Goal: Use online tool/utility

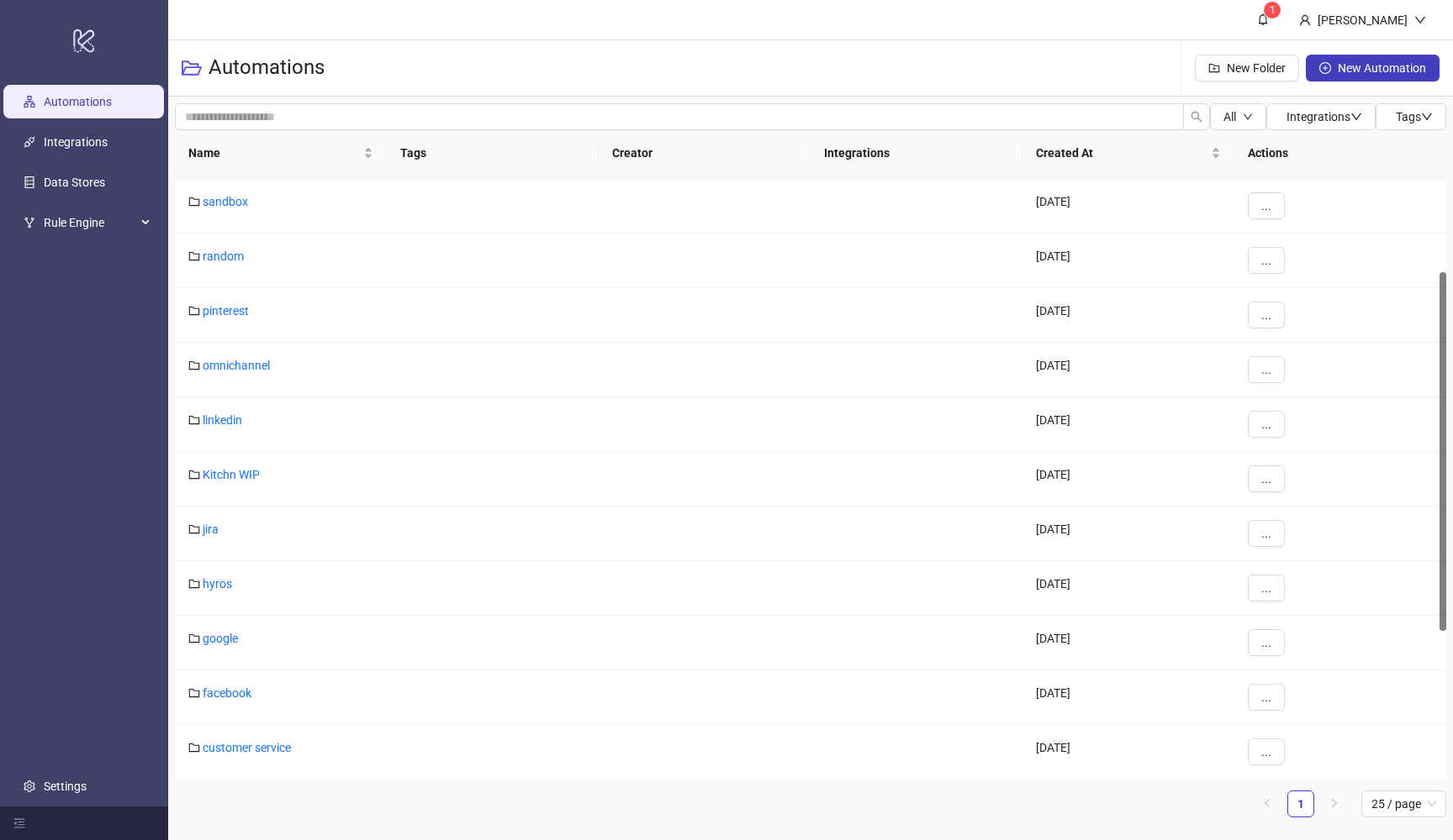
scroll to position [164, 0]
click at [224, 585] on link "hyros" at bounding box center [217, 581] width 29 height 13
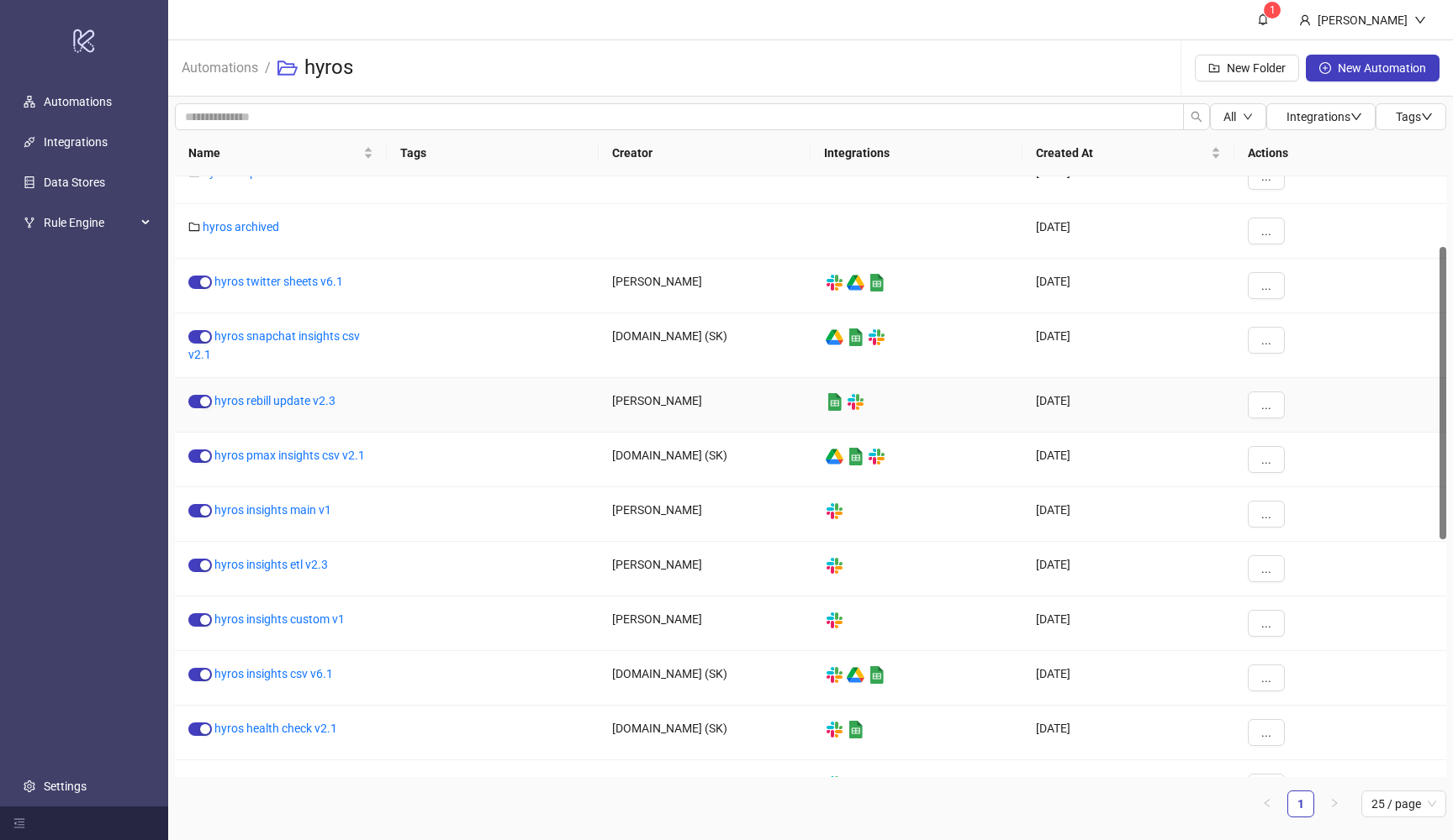
scroll to position [145, 0]
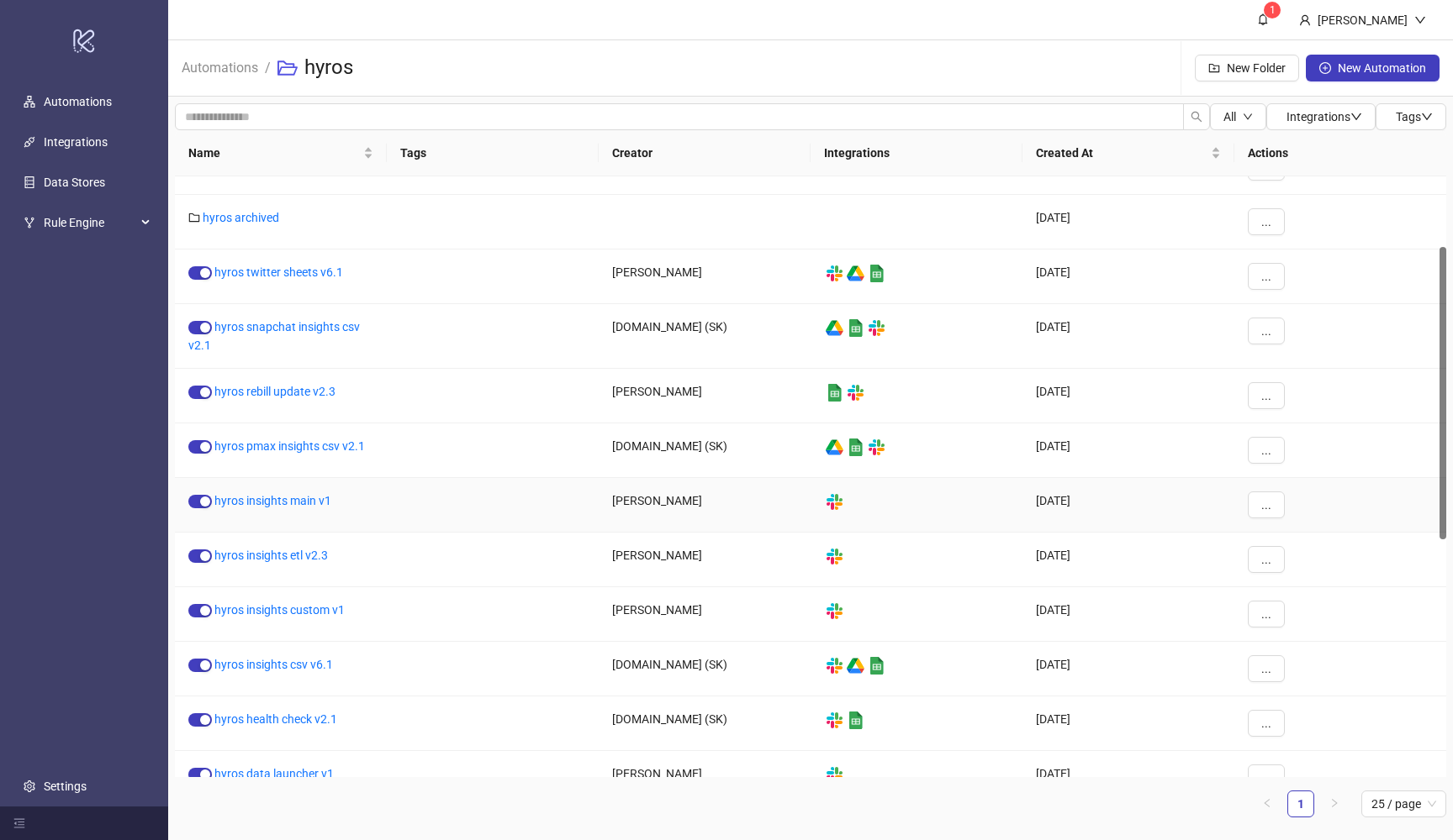
click at [318, 507] on div "hyros insights main v1" at bounding box center [280, 505] width 212 height 55
click at [309, 499] on link "hyros insights main v1" at bounding box center [272, 501] width 117 height 13
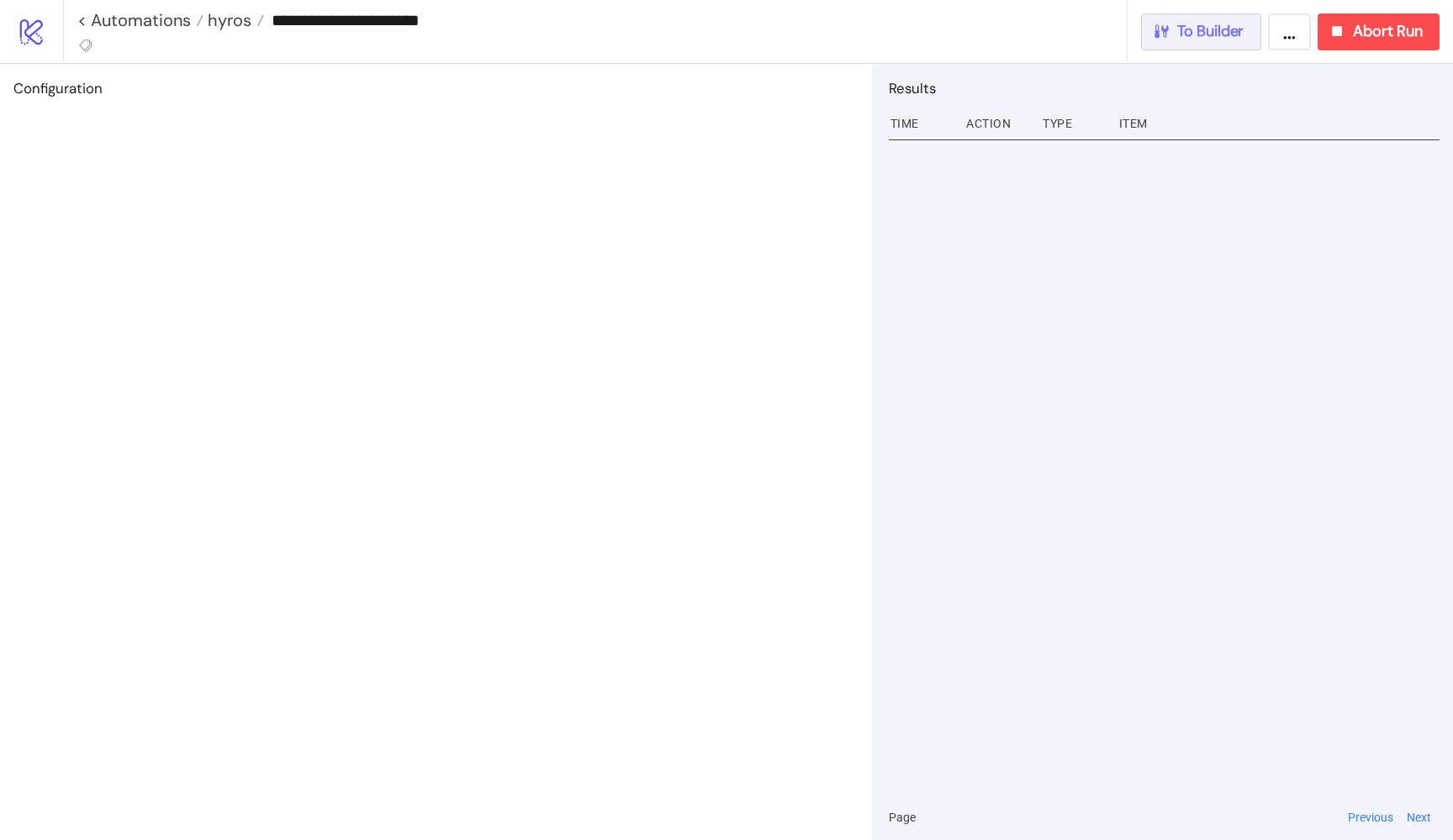
click at [1161, 41] on button "To Builder" at bounding box center [1202, 31] width 121 height 37
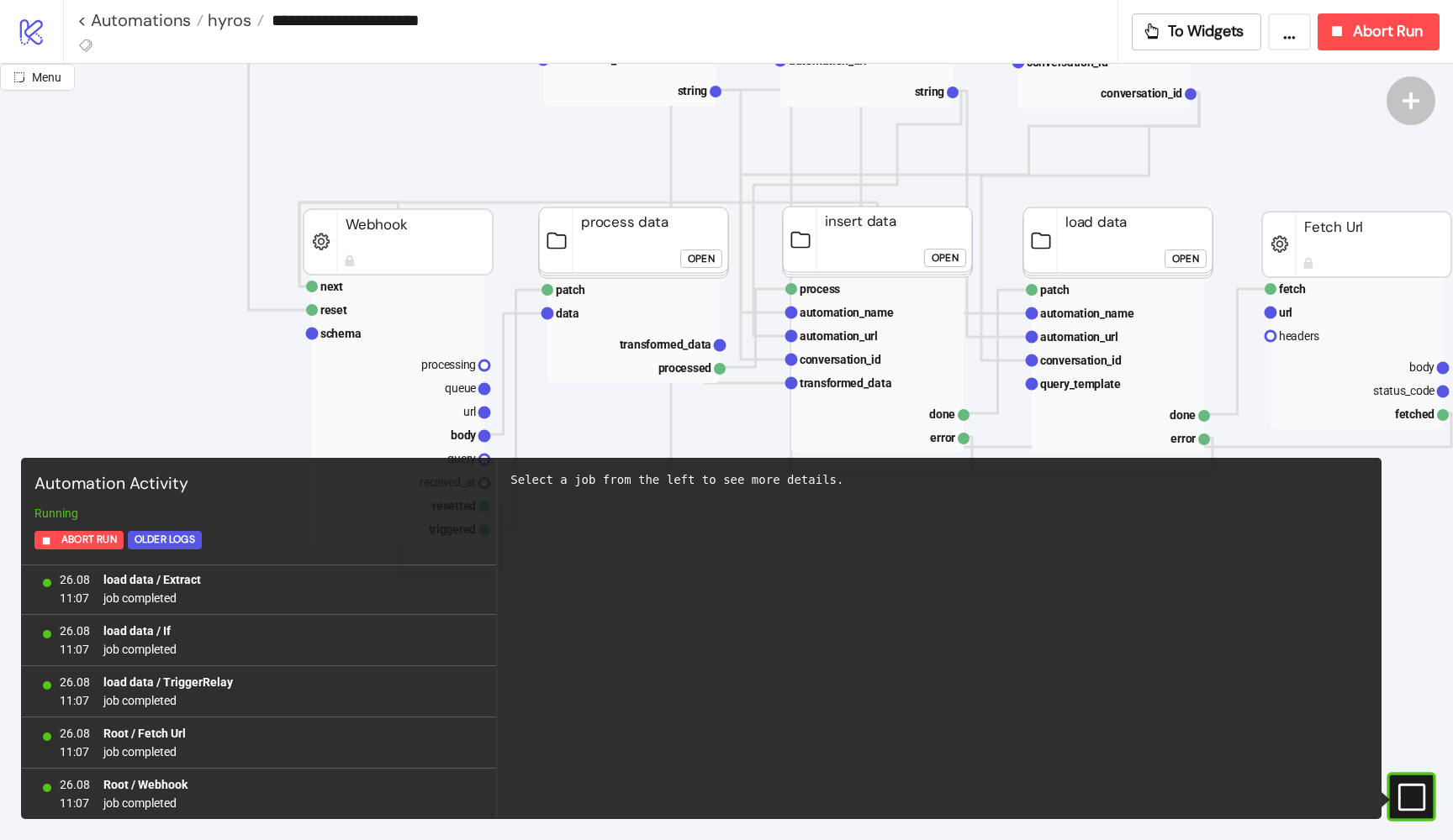
scroll to position [242, 0]
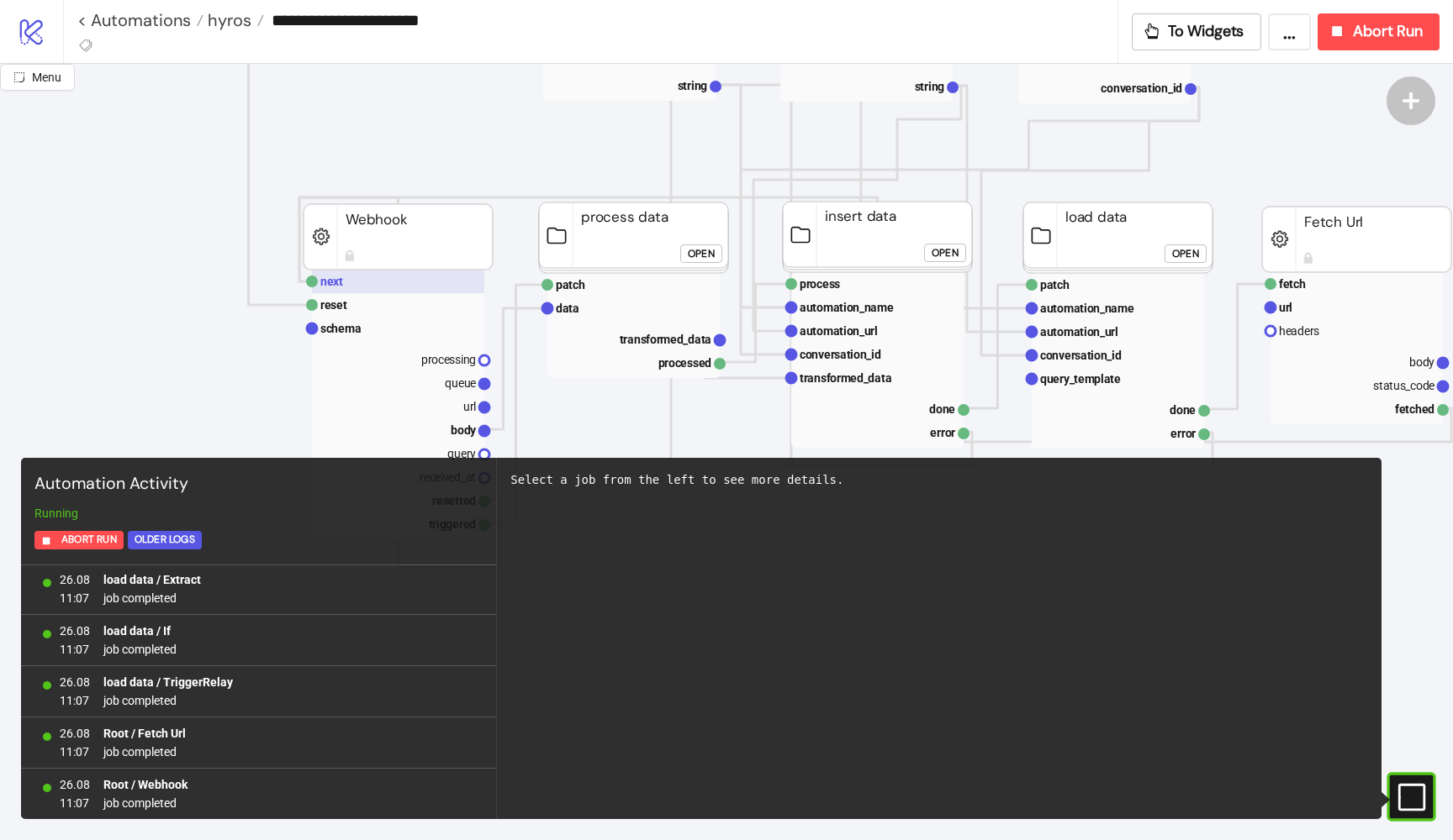
click at [344, 288] on rect at bounding box center [398, 282] width 173 height 24
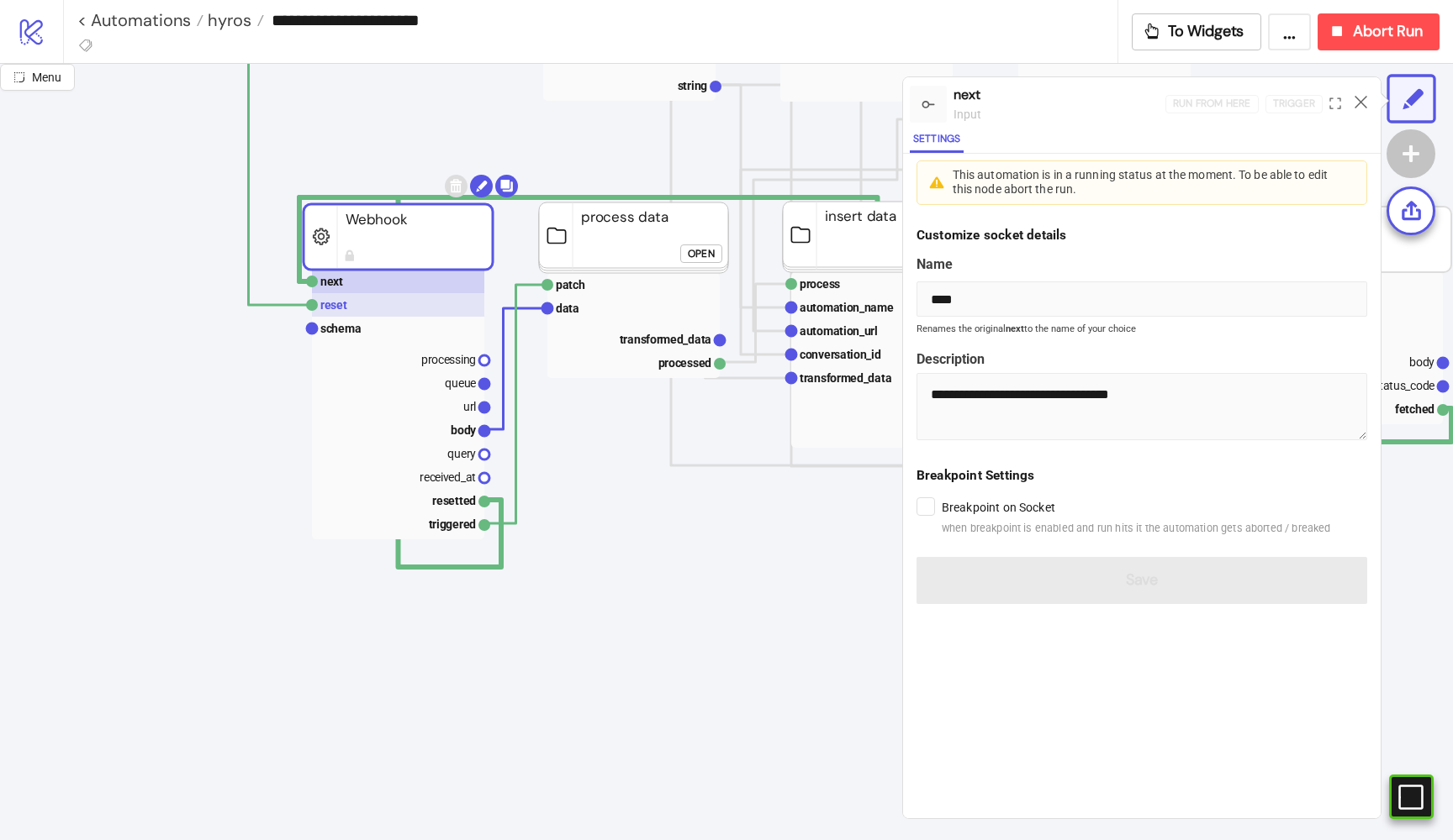
click at [339, 300] on text "reset" at bounding box center [334, 305] width 27 height 13
type input "*****"
type textarea "**********"
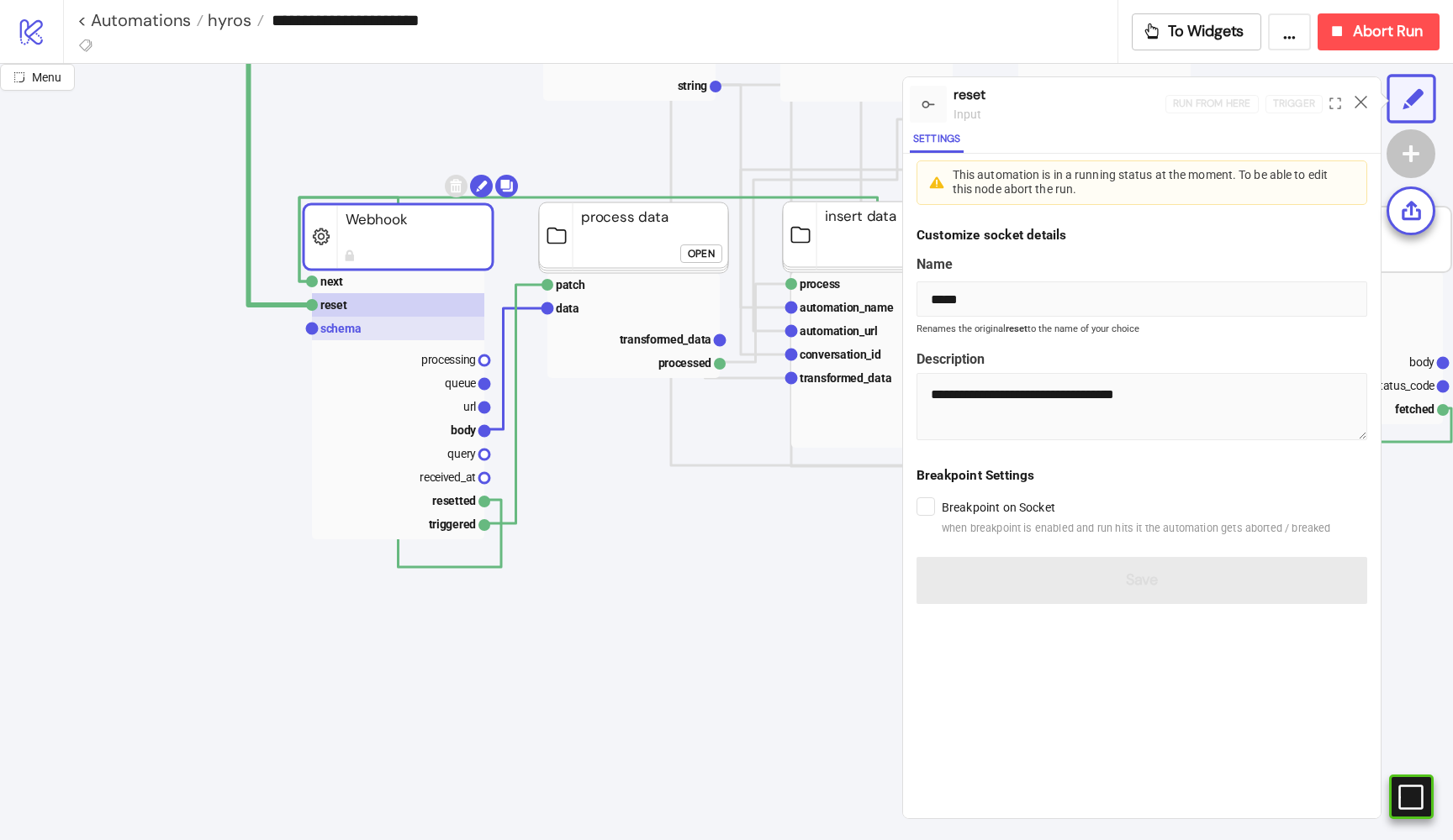
click at [403, 338] on rect at bounding box center [398, 328] width 173 height 24
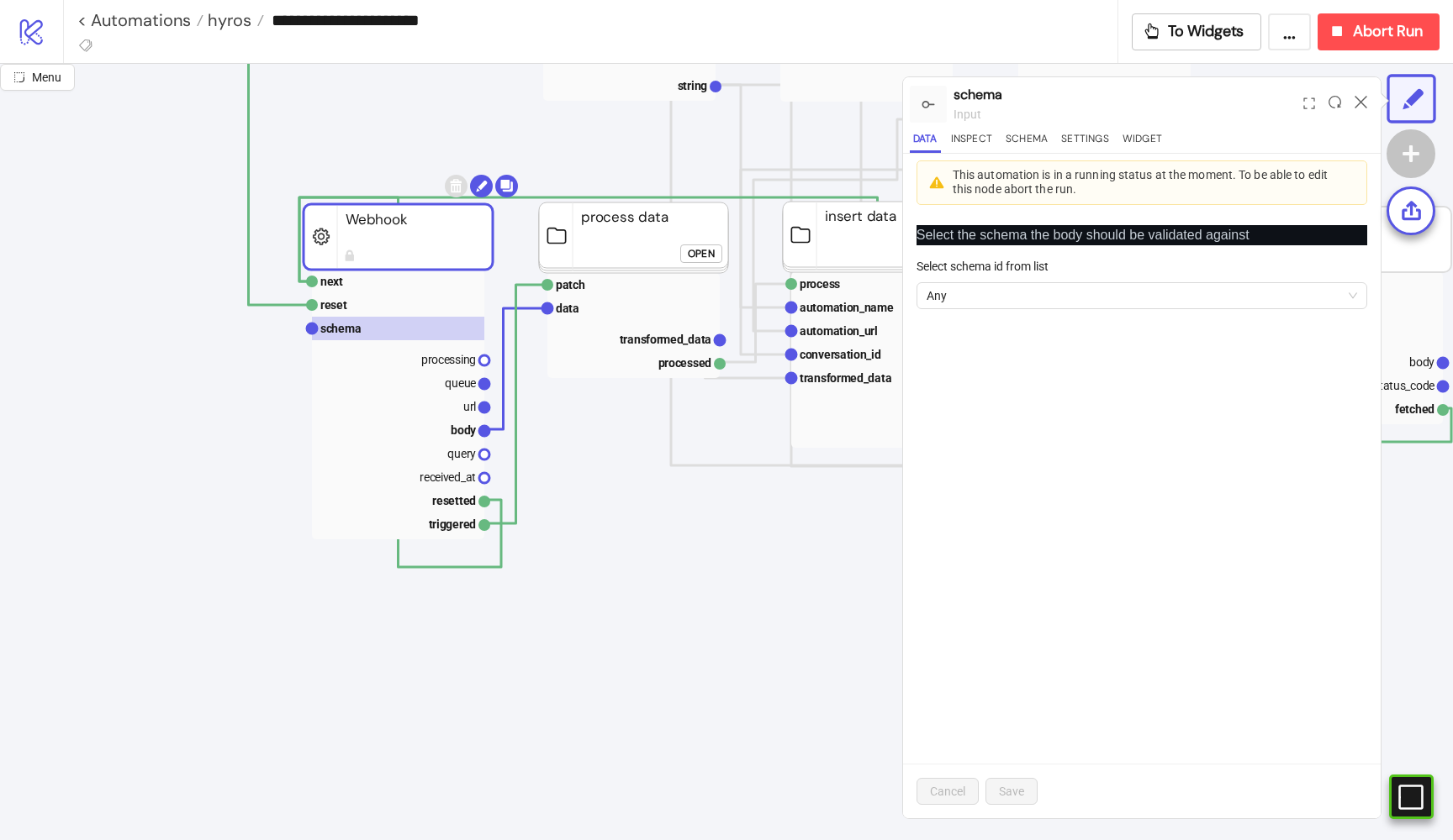
click at [1000, 137] on div "Data Inspect Schema Settings Widget" at bounding box center [1141, 141] width 464 height 23
click at [978, 137] on button "Inspect" at bounding box center [971, 141] width 48 height 23
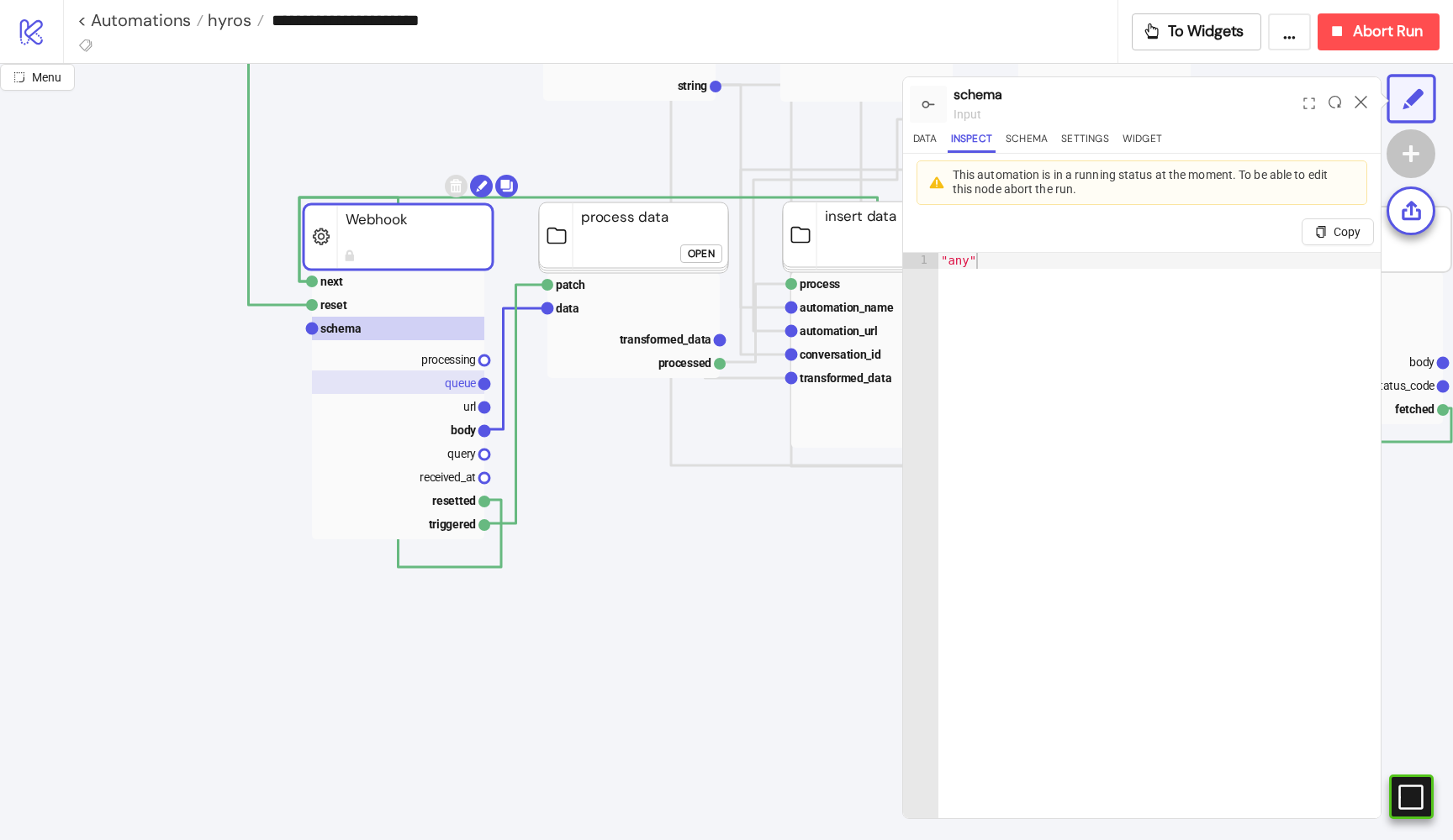
click at [443, 376] on rect at bounding box center [398, 382] width 173 height 24
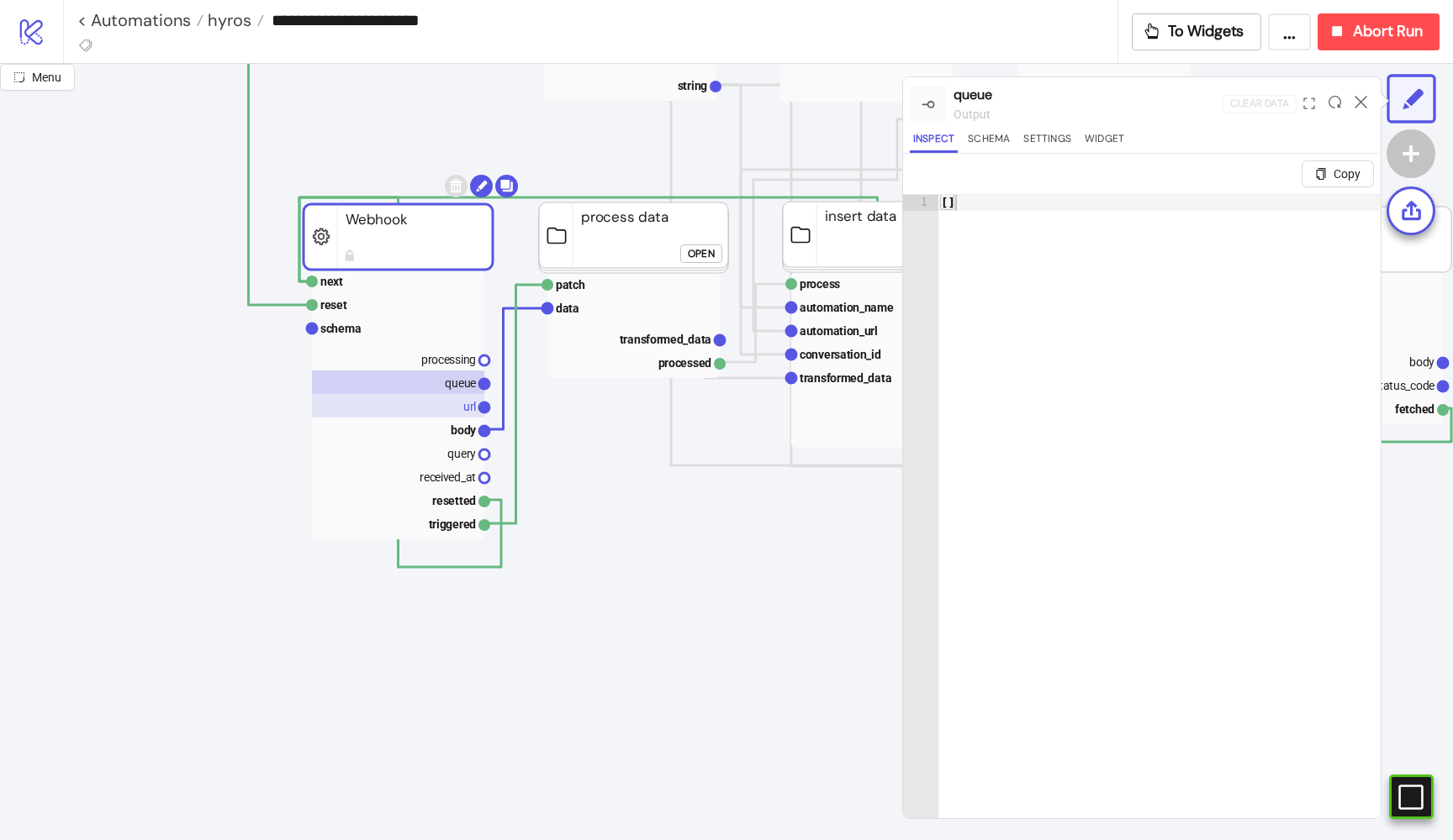
click at [445, 395] on rect at bounding box center [398, 406] width 173 height 24
click at [450, 428] on rect at bounding box center [398, 429] width 173 height 24
click at [1340, 96] on icon at bounding box center [1334, 101] width 12 height 12
click at [1336, 96] on icon at bounding box center [1334, 101] width 12 height 12
click at [991, 144] on button "Schema" at bounding box center [988, 141] width 48 height 23
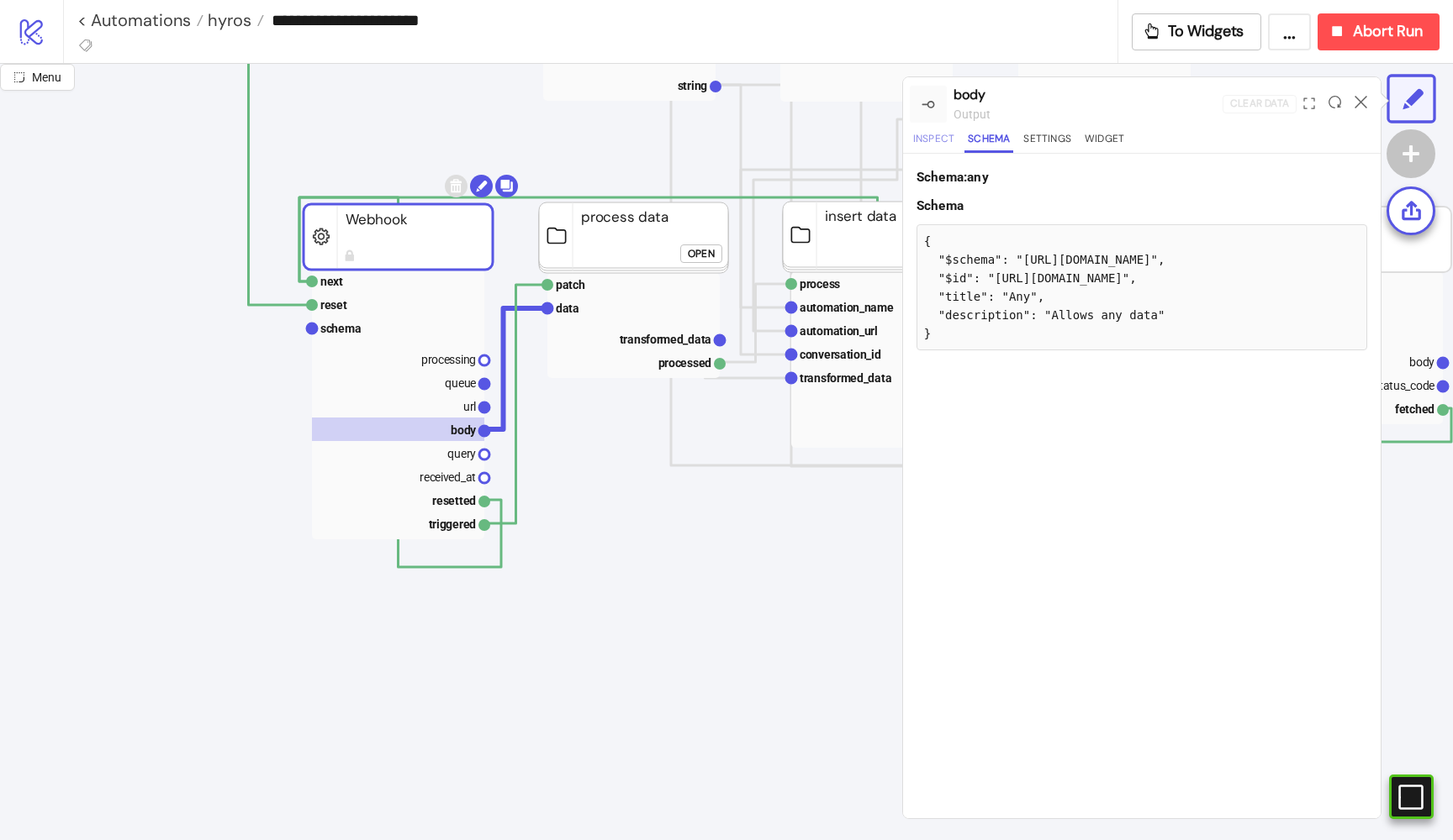
click at [918, 152] on button "Inspect" at bounding box center [933, 141] width 48 height 23
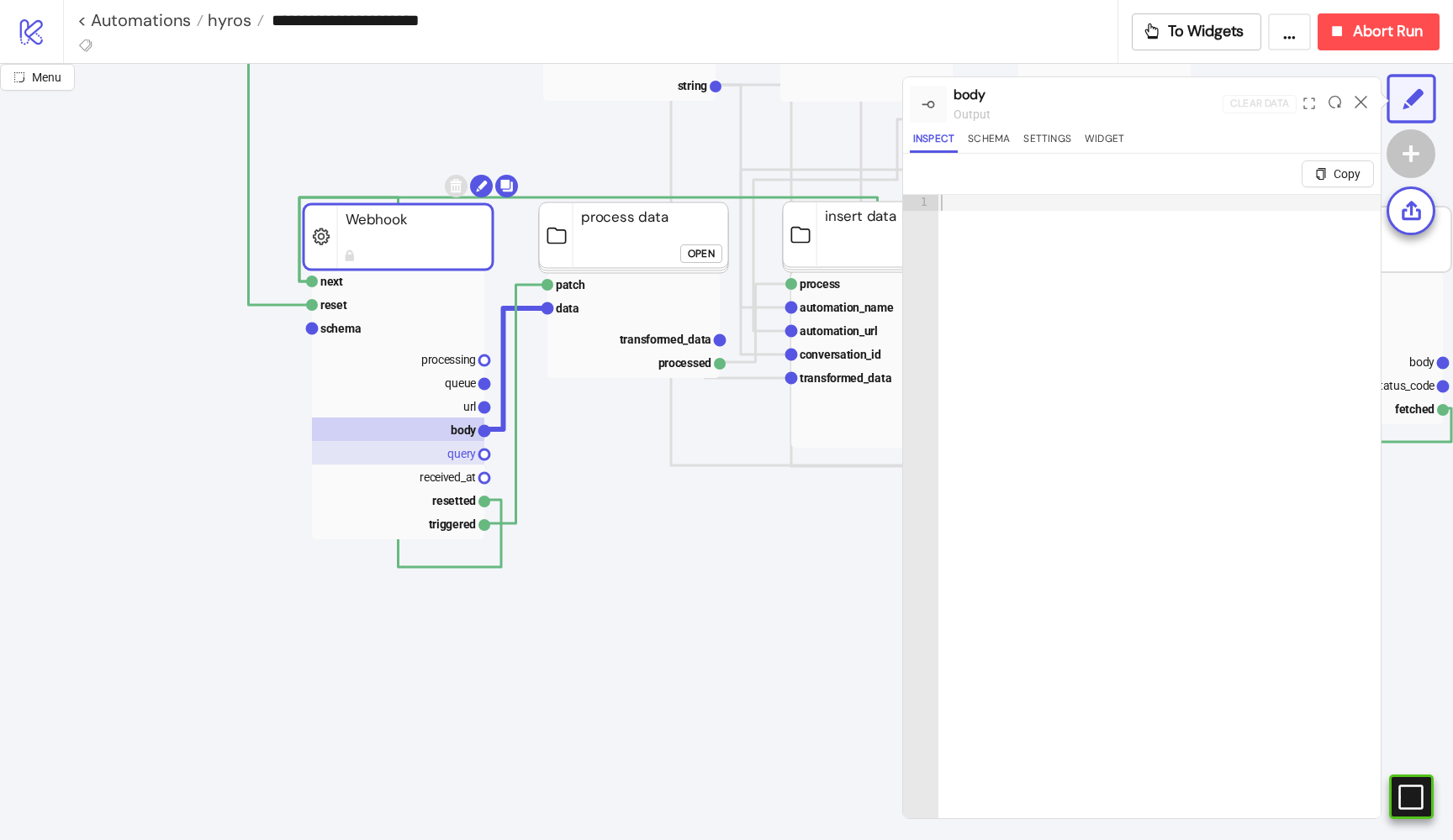
click at [445, 451] on rect at bounding box center [398, 452] width 173 height 24
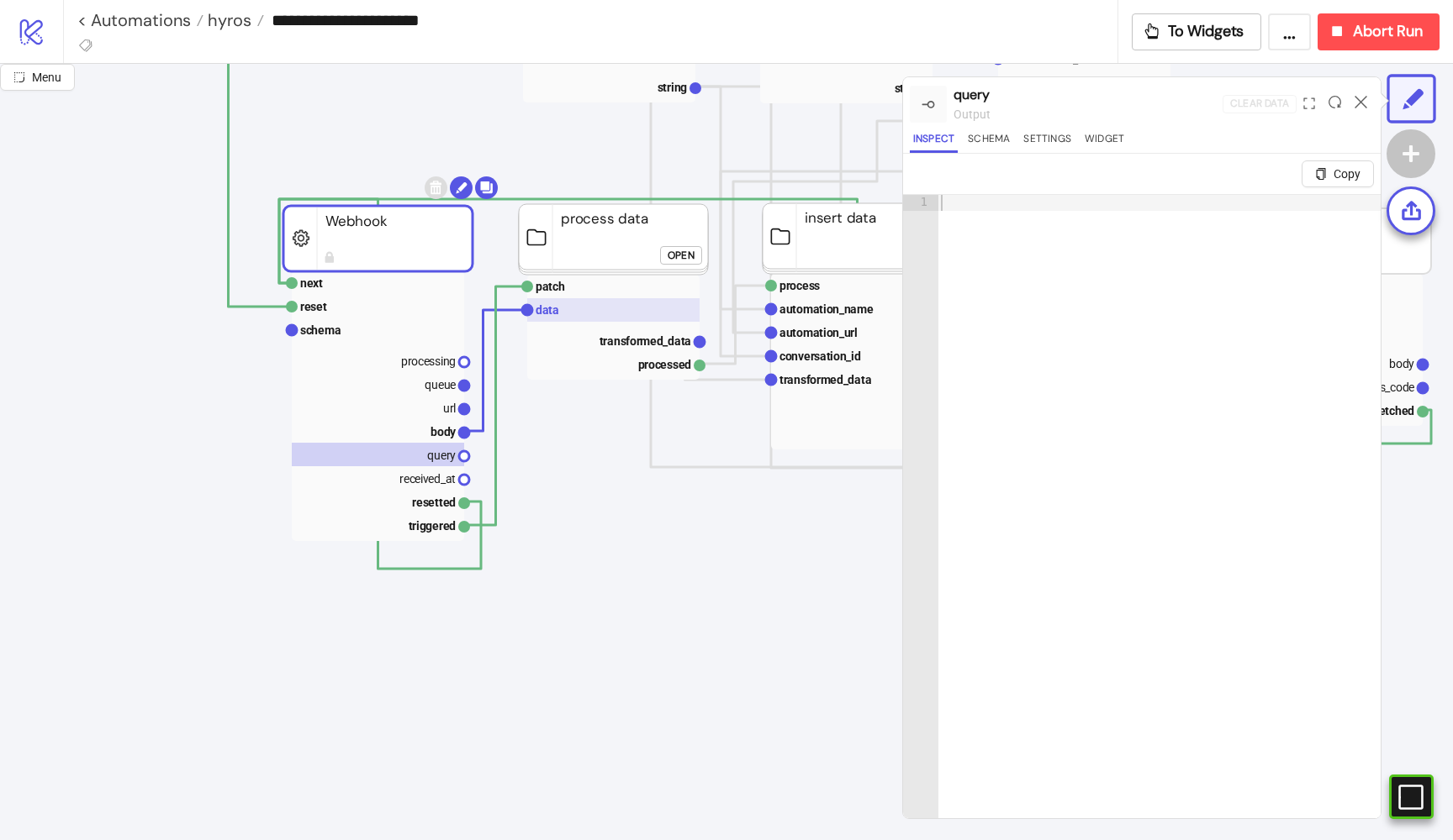
click at [567, 315] on rect at bounding box center [614, 310] width 173 height 24
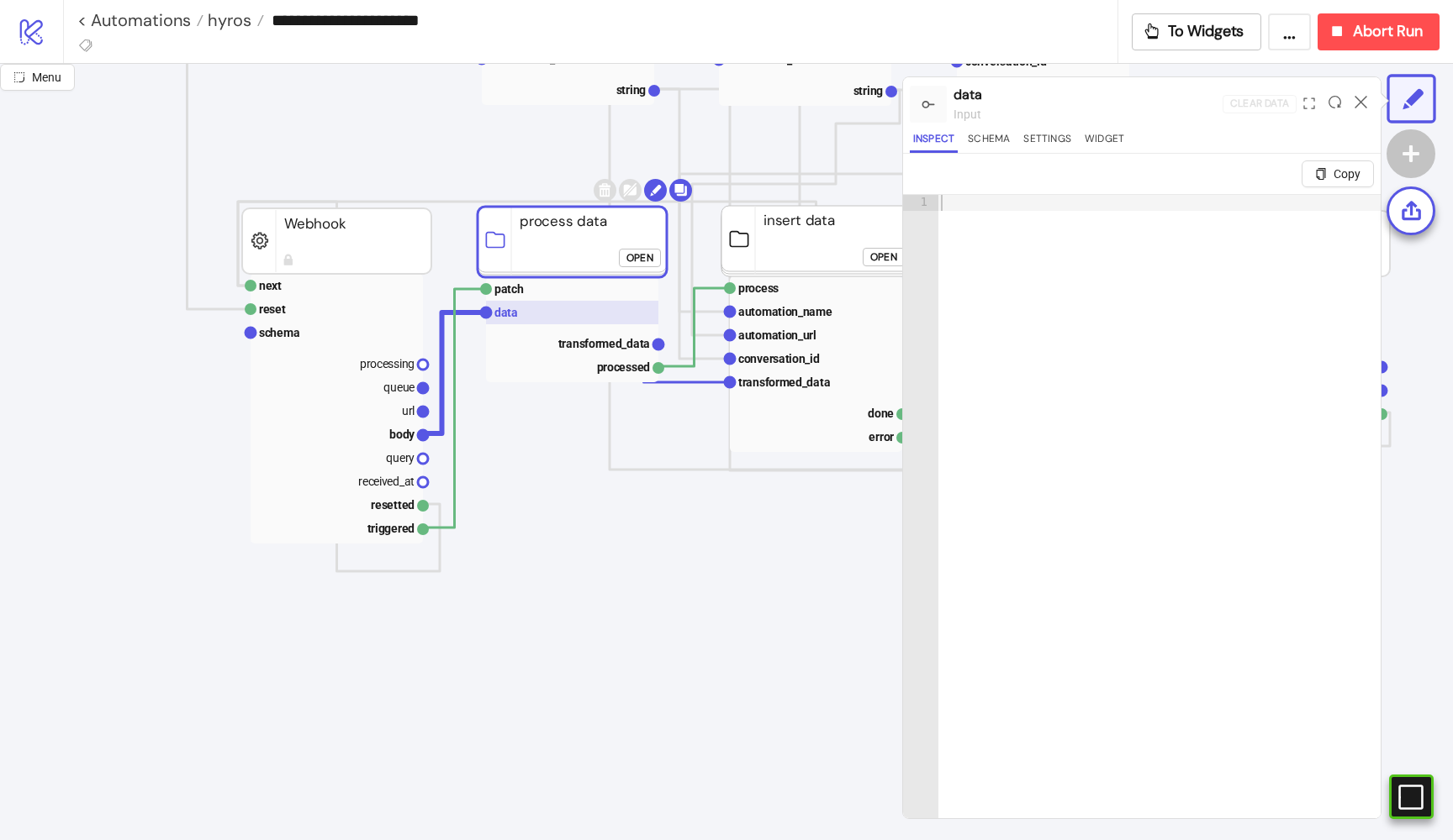
scroll to position [238, 75]
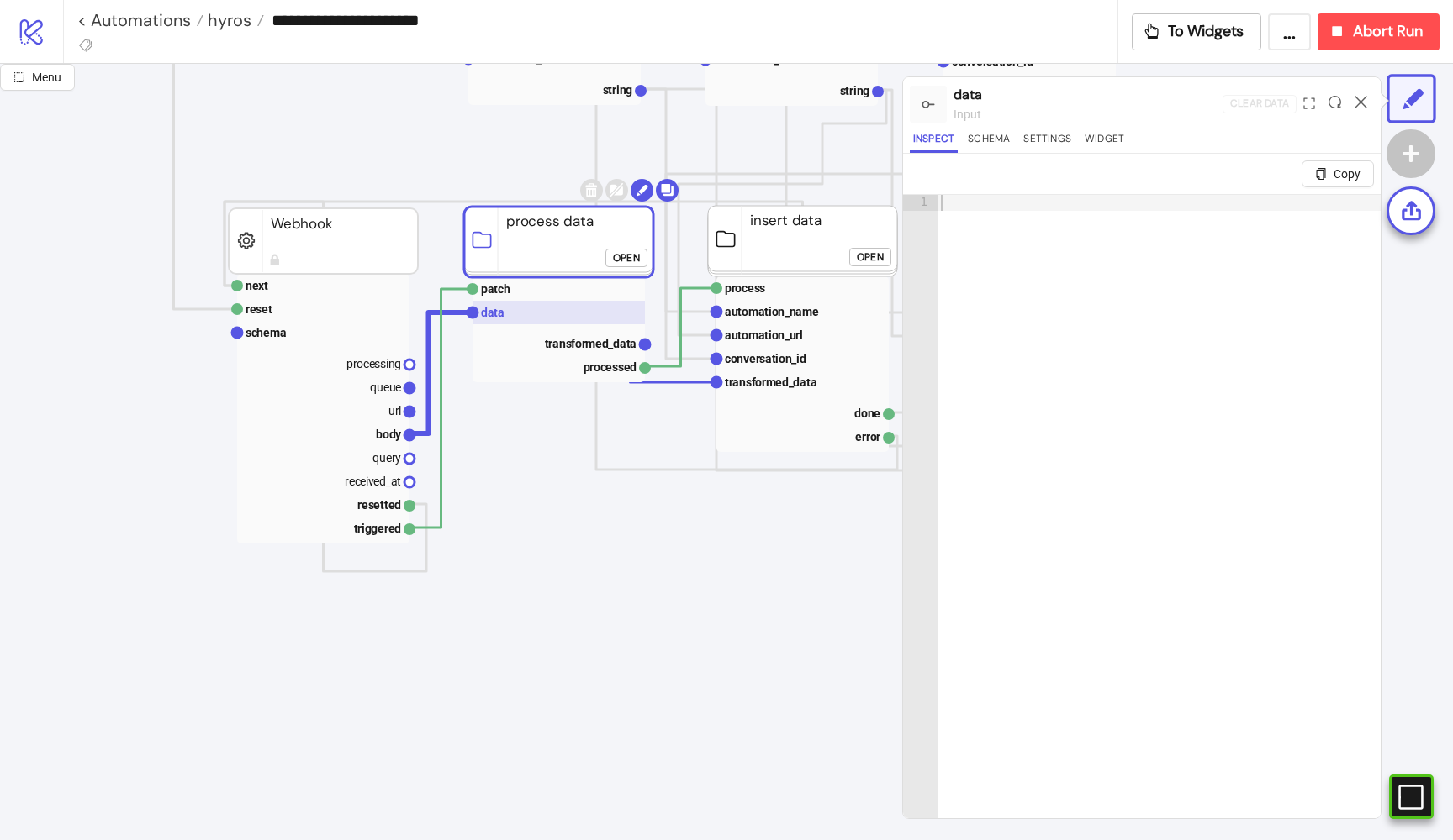
click at [543, 310] on rect at bounding box center [559, 312] width 173 height 24
click at [1334, 100] on icon at bounding box center [1334, 101] width 12 height 12
click at [1015, 138] on div "Inspect Schema Settings Widget" at bounding box center [1141, 141] width 464 height 23
click at [1002, 137] on button "Schema" at bounding box center [988, 141] width 48 height 23
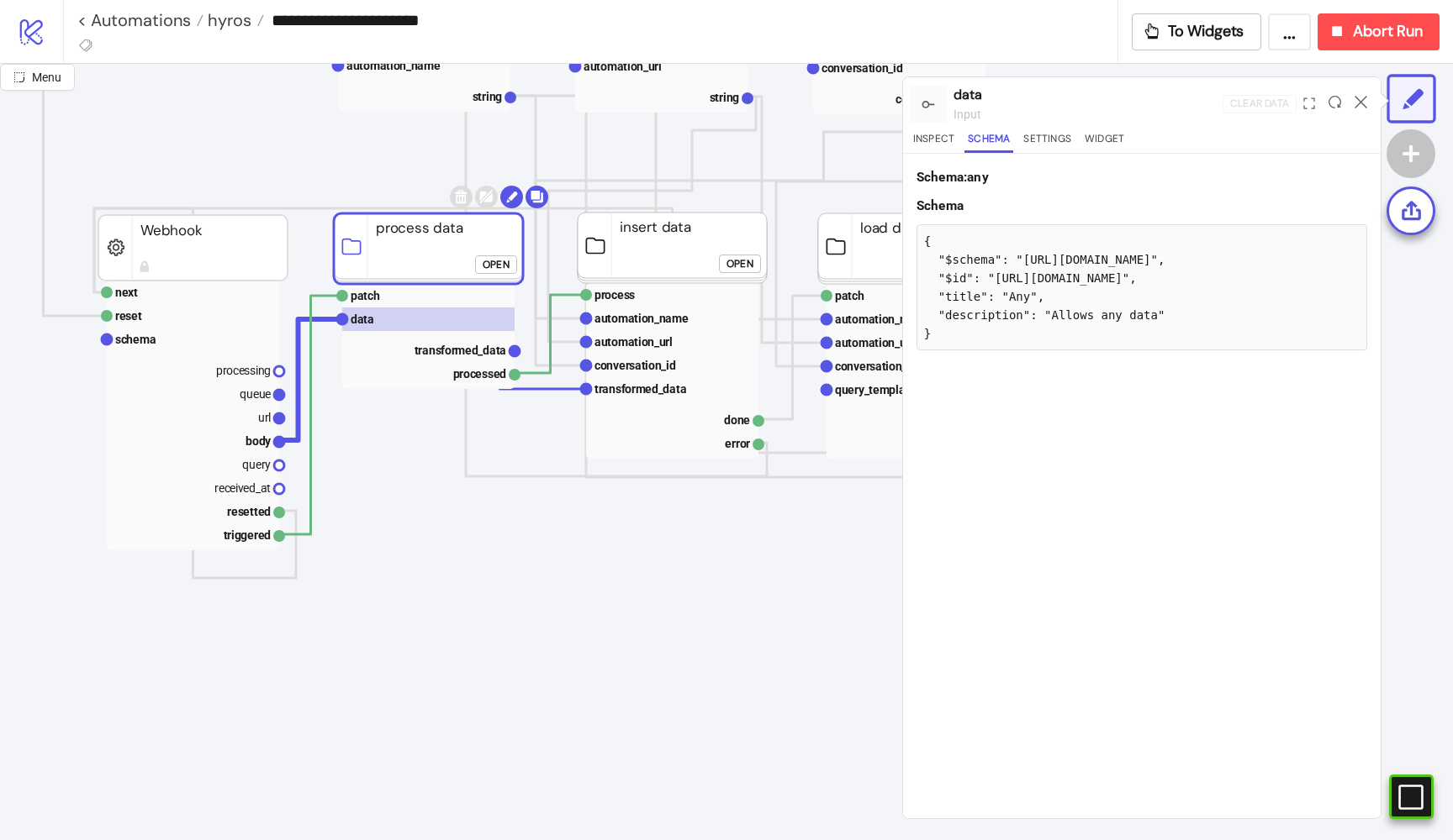
scroll to position [231, 183]
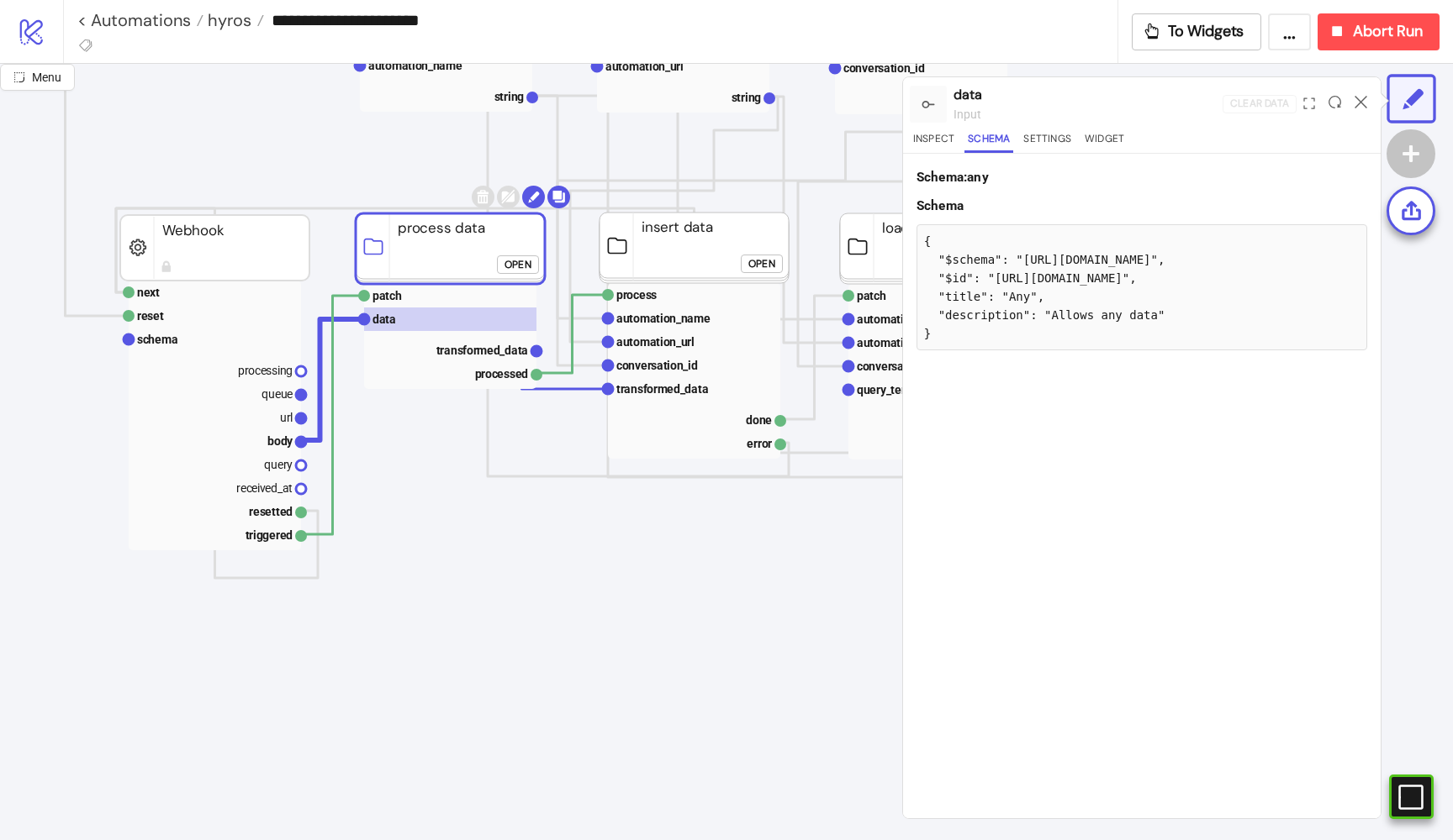
click div "Open"
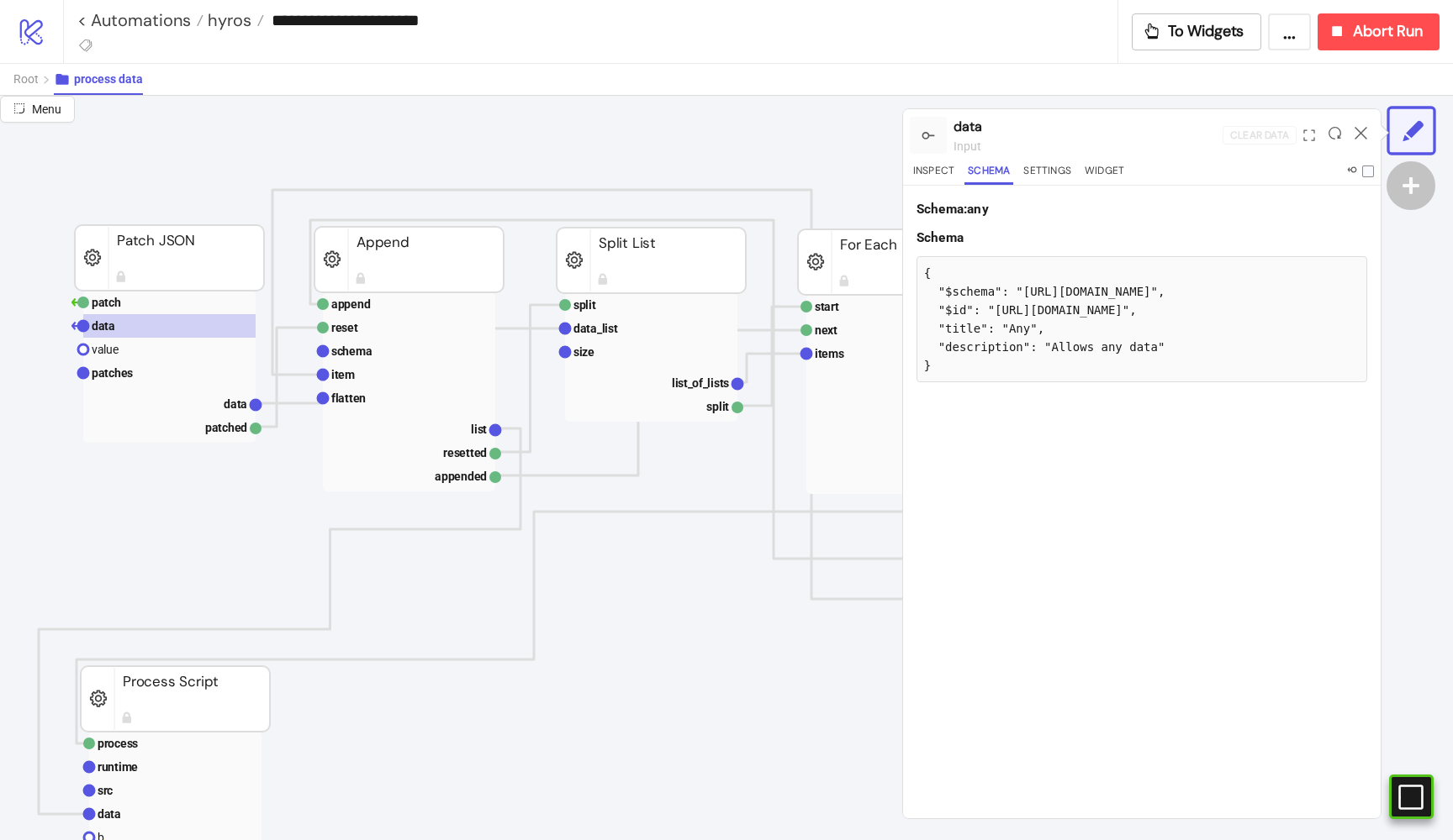
scroll to position [786, 183]
click at [366, 353] on text "schema" at bounding box center [351, 349] width 41 height 13
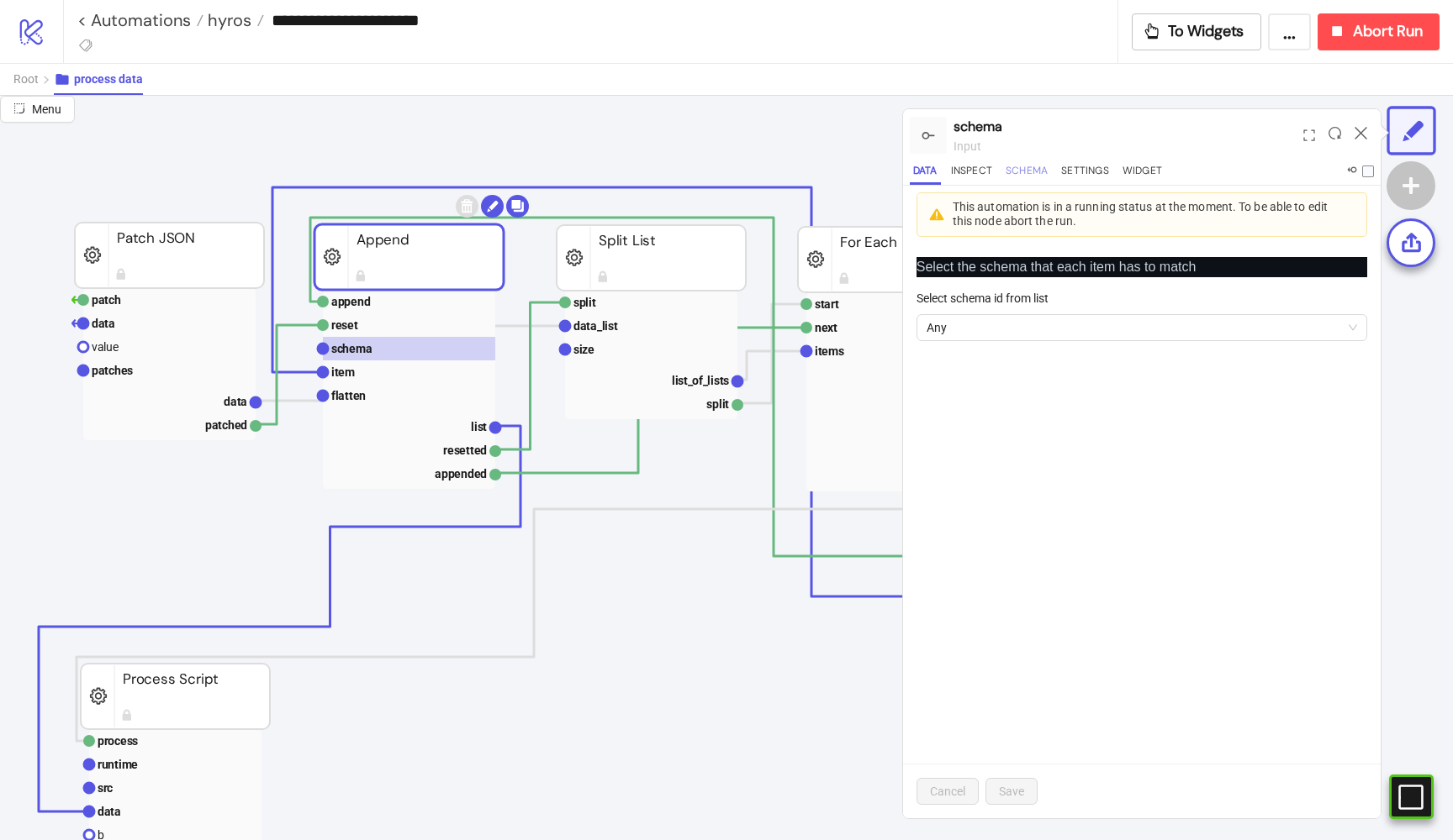
click at [1021, 165] on button "Schema" at bounding box center [1026, 173] width 48 height 23
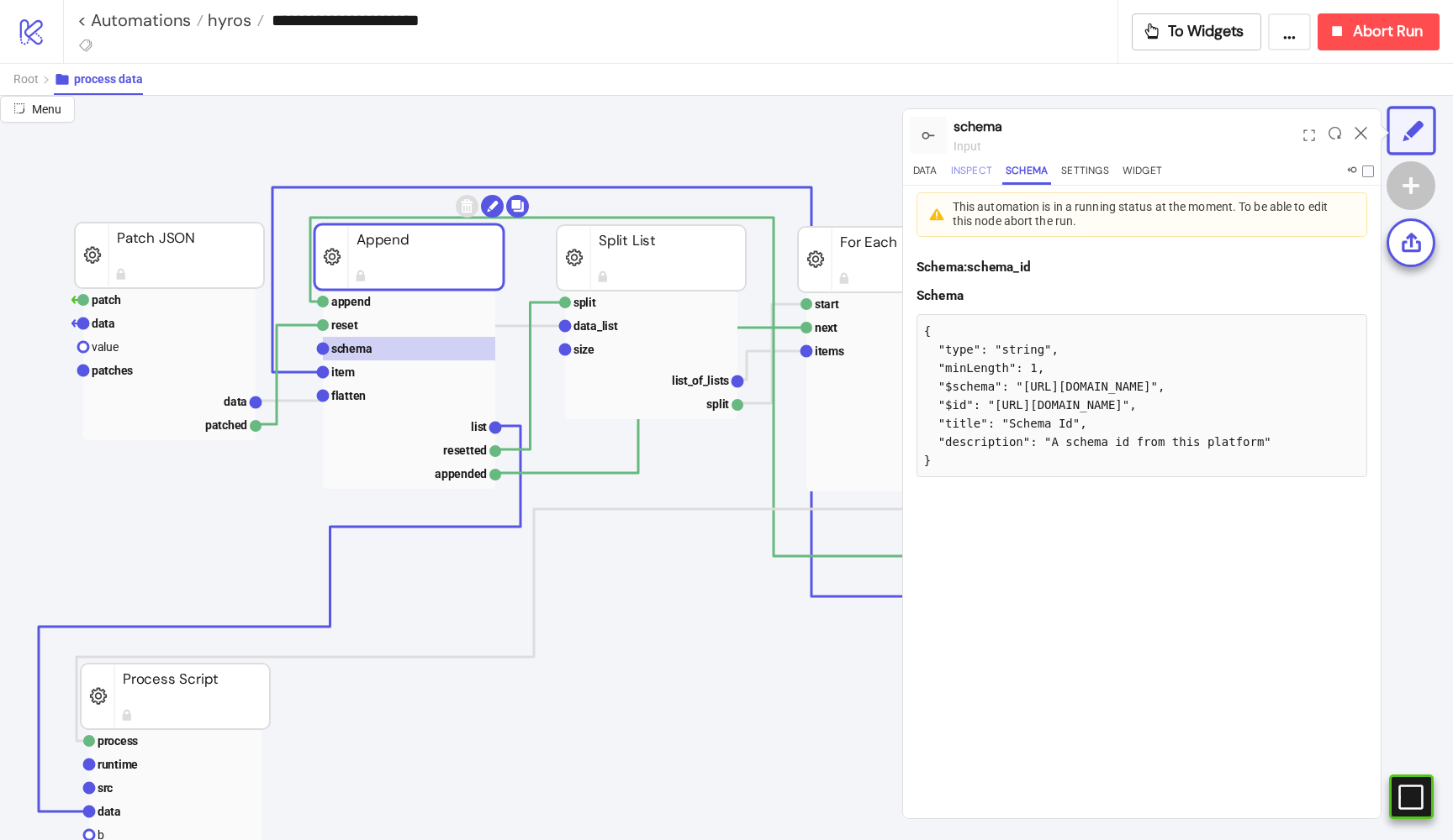
click at [967, 164] on button "Inspect" at bounding box center [971, 173] width 48 height 23
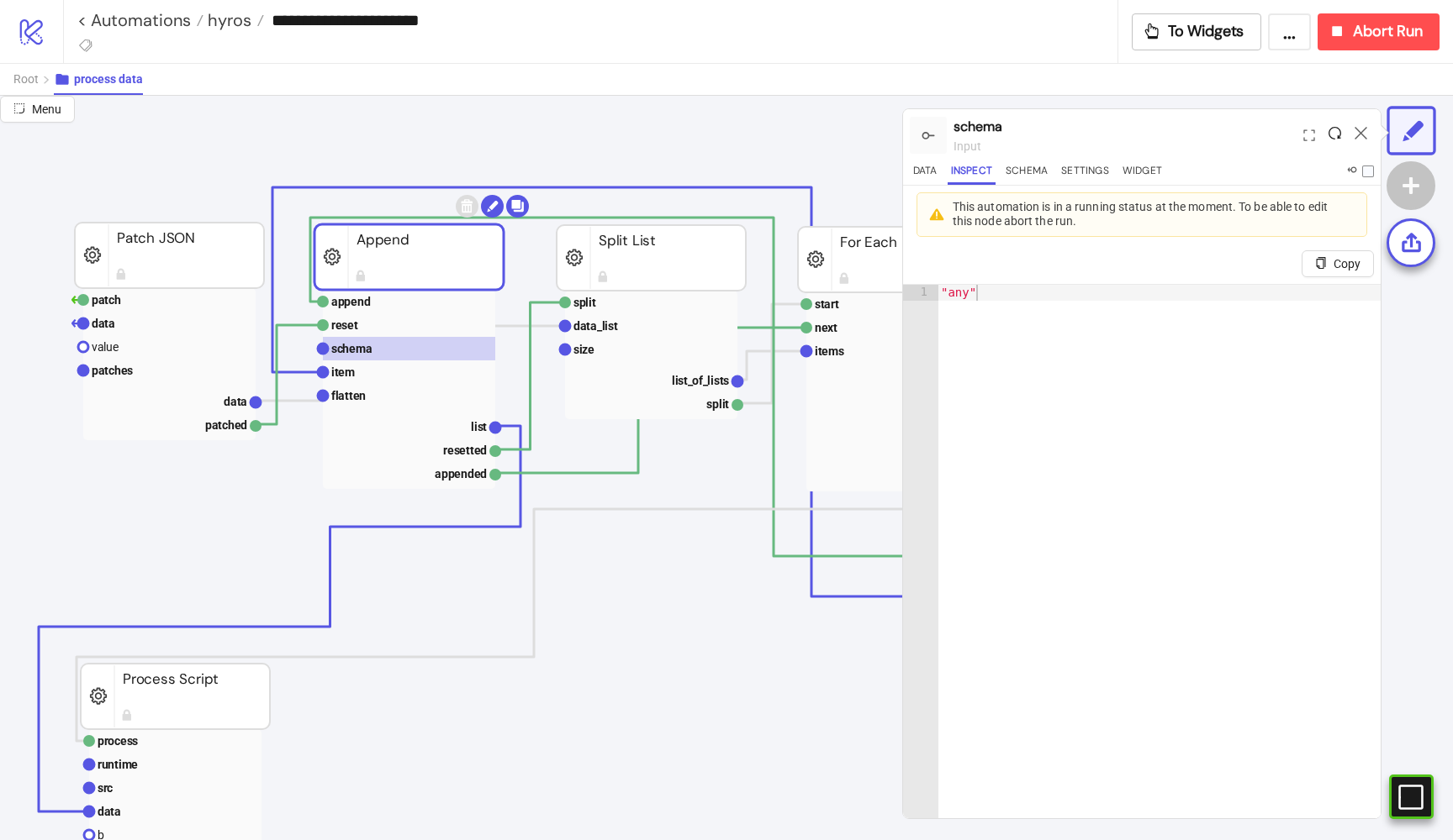
click at [1336, 131] on icon at bounding box center [1334, 133] width 12 height 12
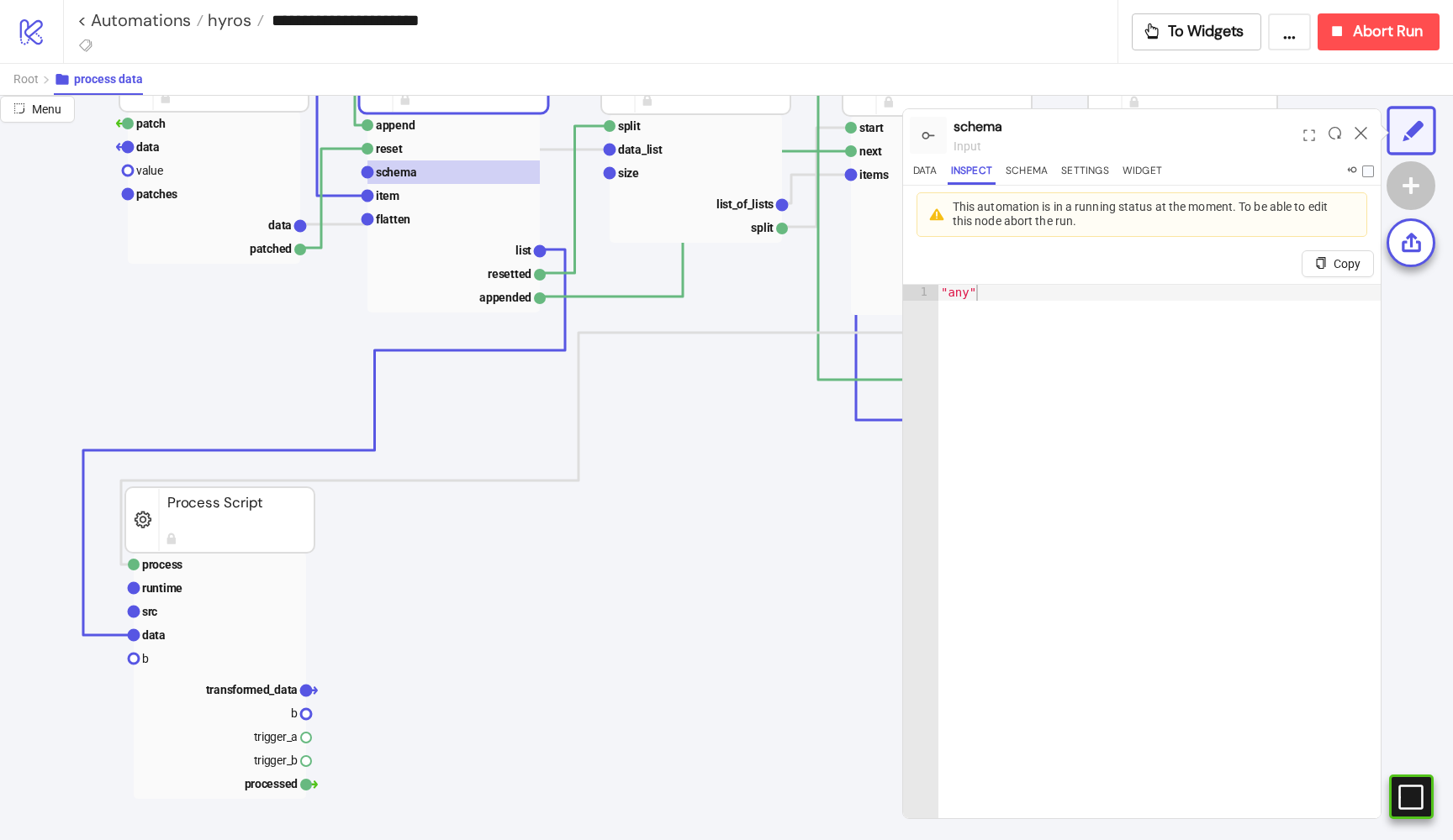
scroll to position [962, 100]
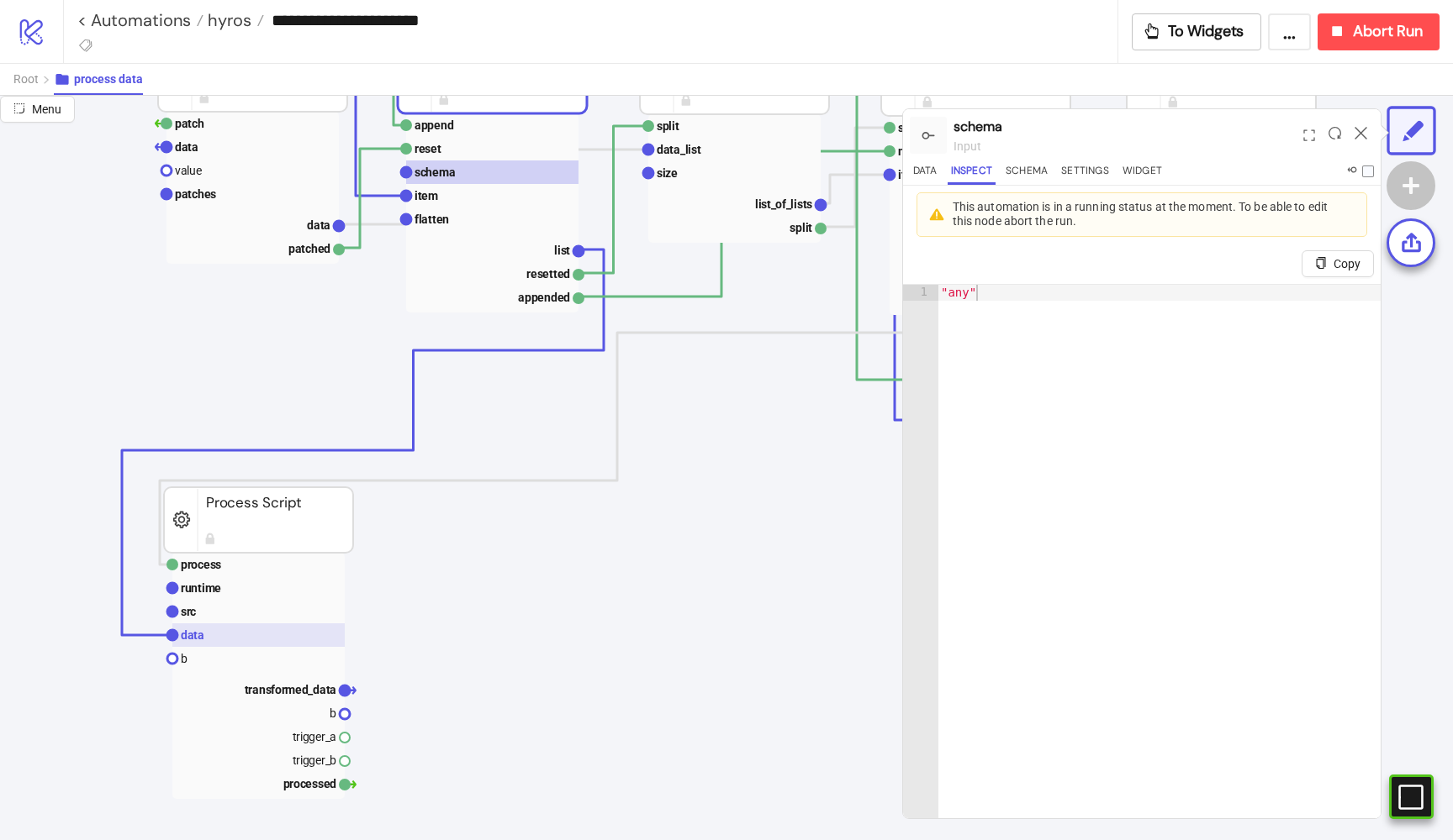
click at [230, 623] on g "process runtime src data b transformed_data b trigger_a trigger_b processed" at bounding box center [261, 676] width 189 height 247
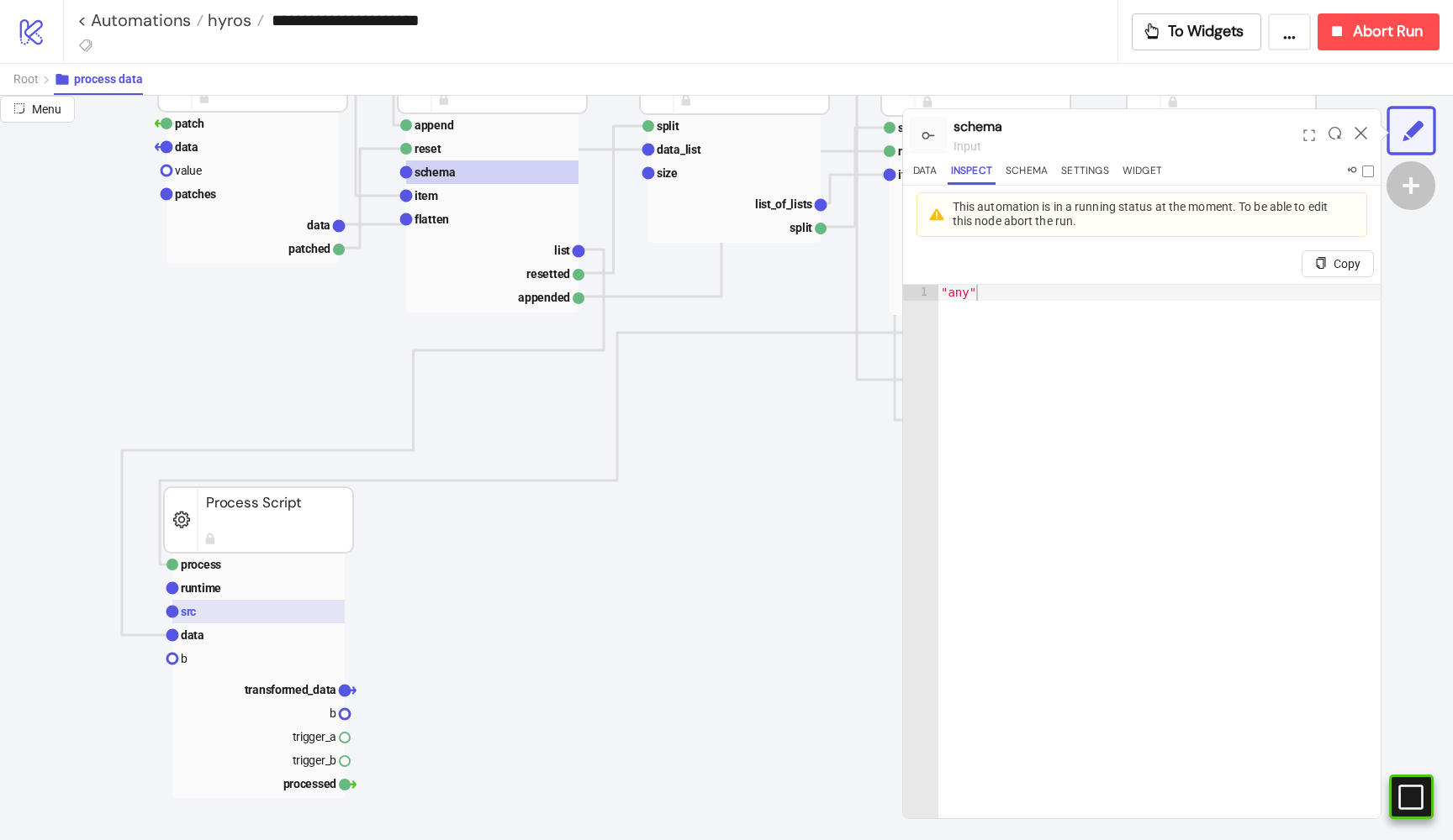
click at [222, 616] on rect at bounding box center [259, 612] width 173 height 24
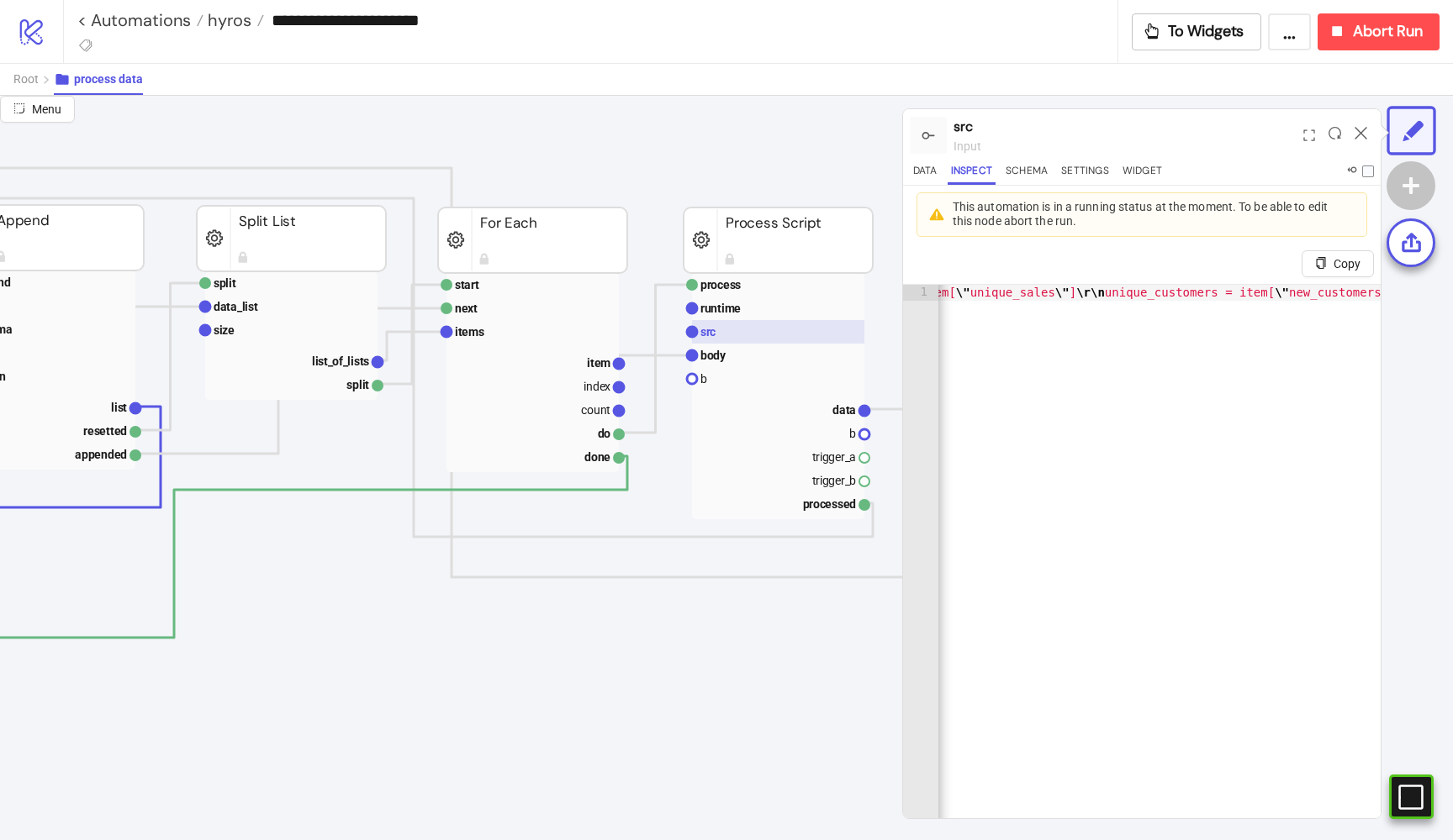
scroll to position [805, 544]
click at [737, 330] on rect at bounding box center [778, 332] width 173 height 24
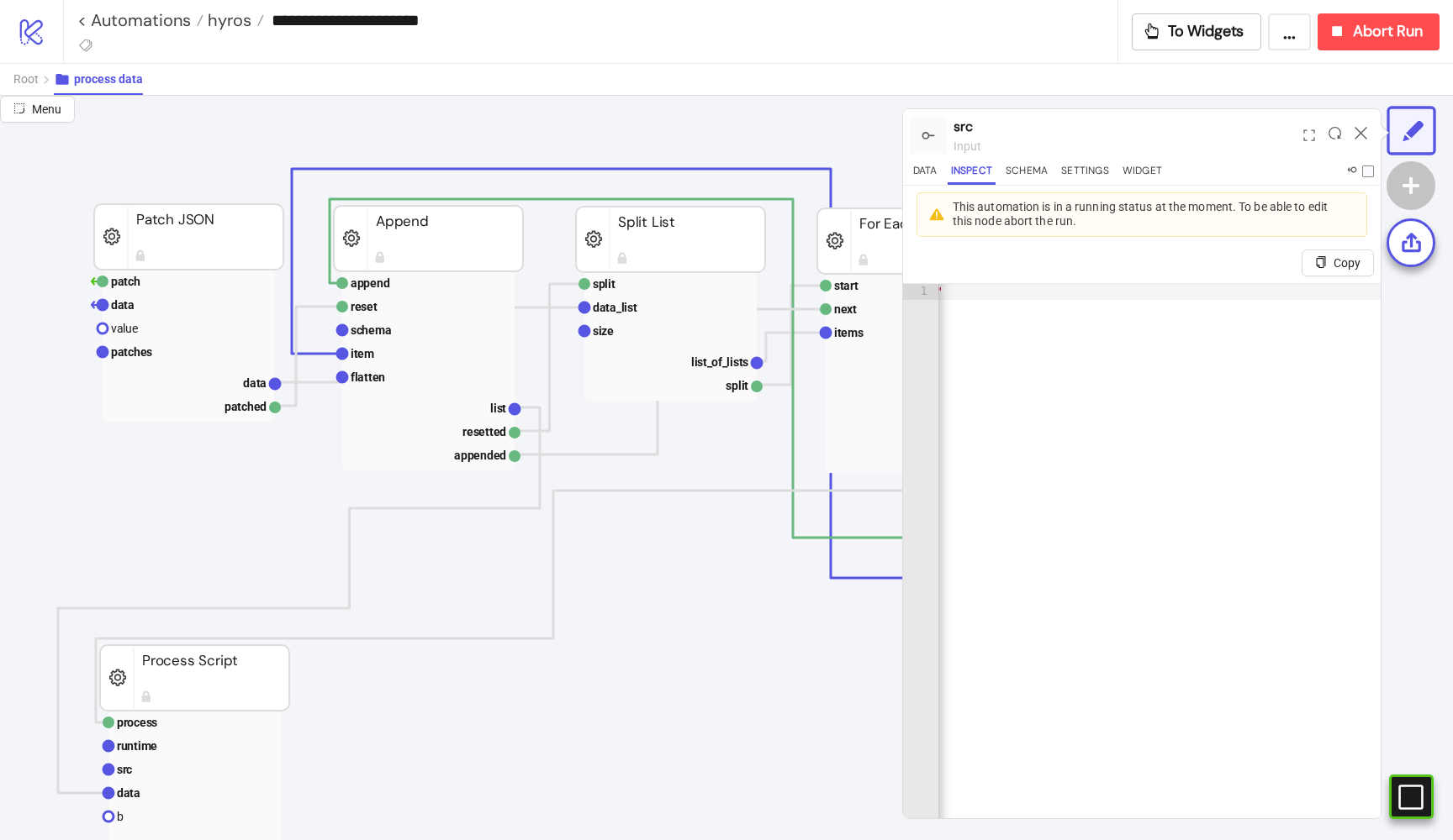
scroll to position [0, 0]
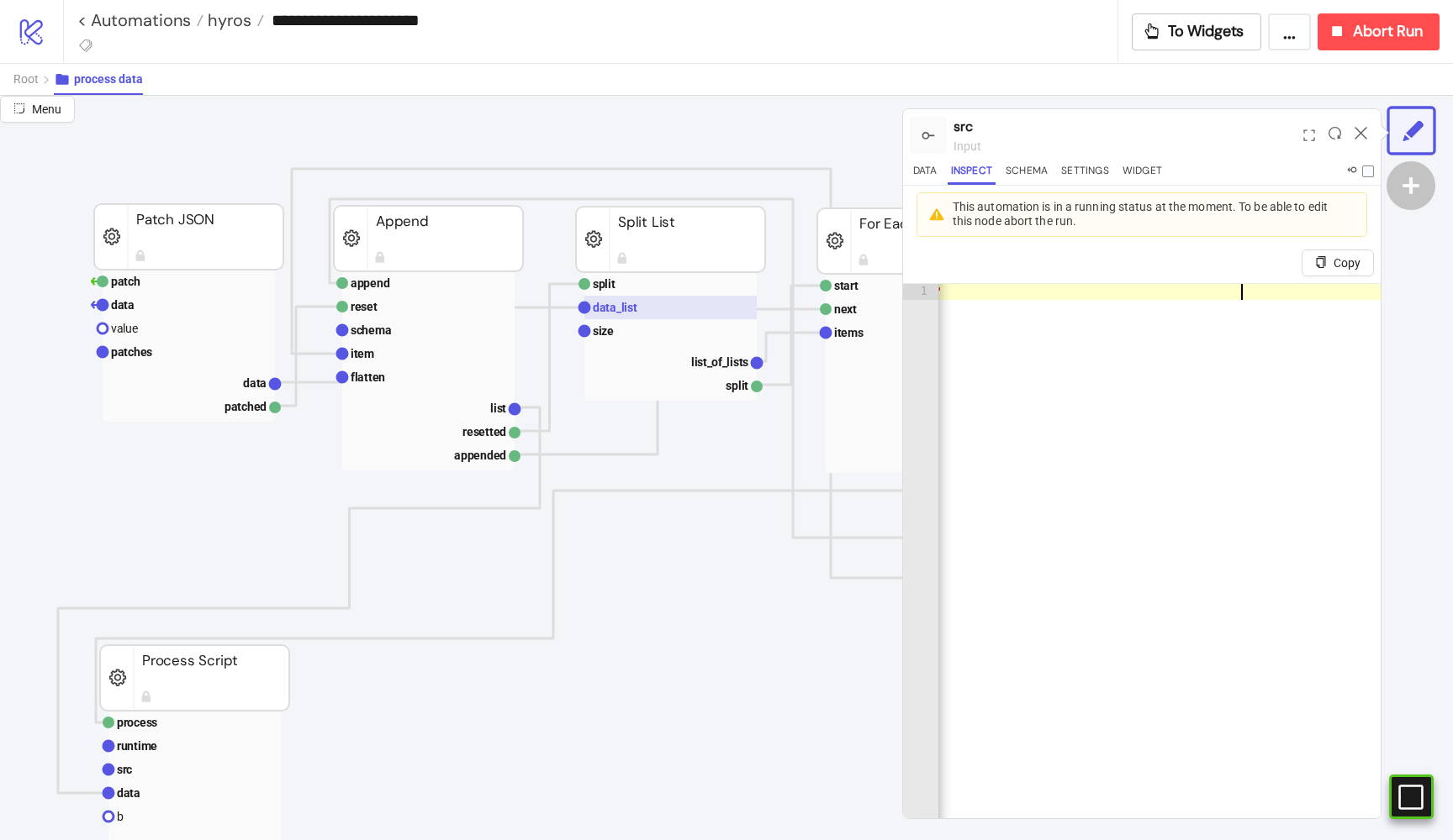
click at [639, 301] on rect at bounding box center [671, 307] width 173 height 24
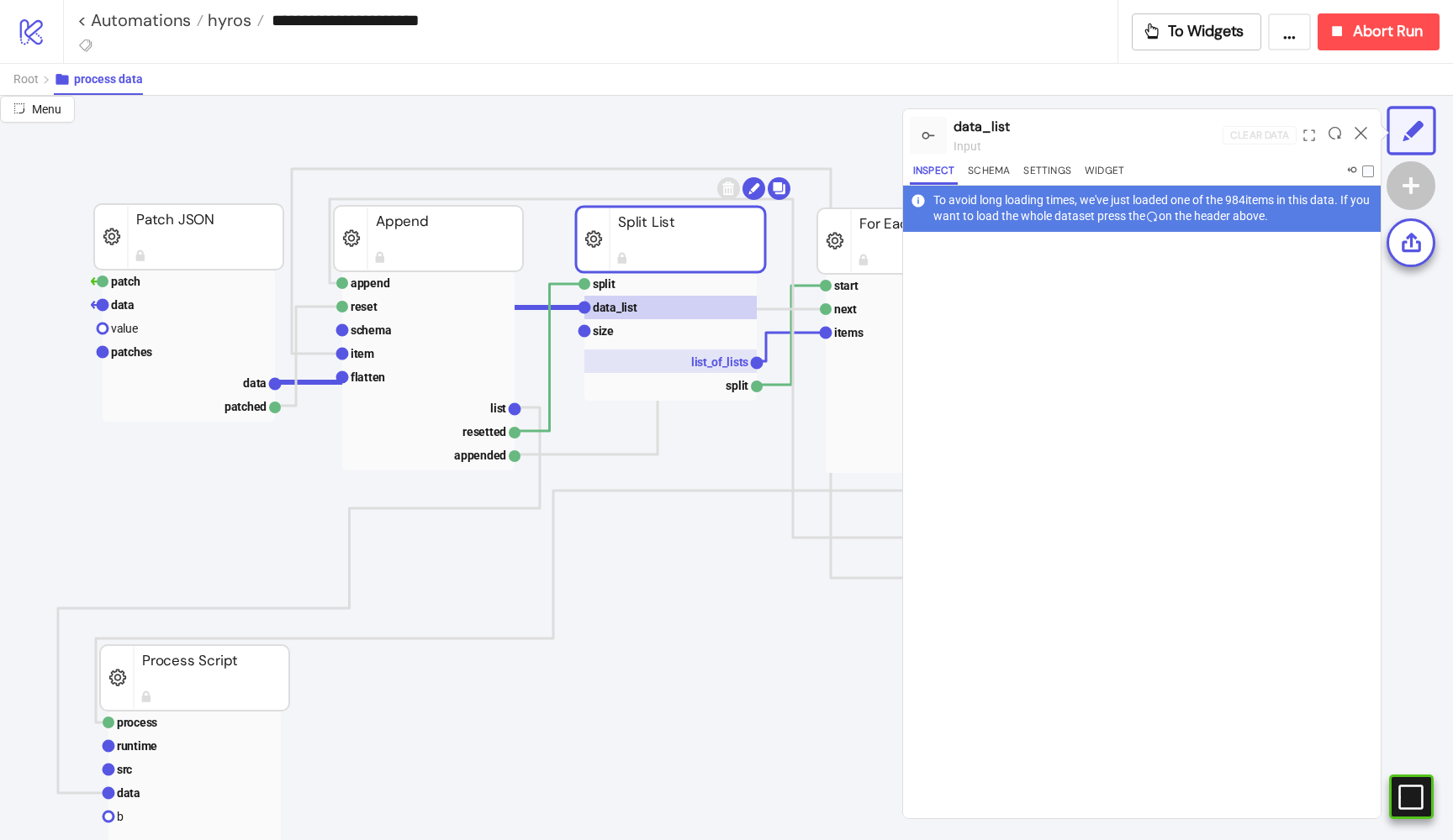
click at [677, 352] on rect at bounding box center [671, 361] width 173 height 24
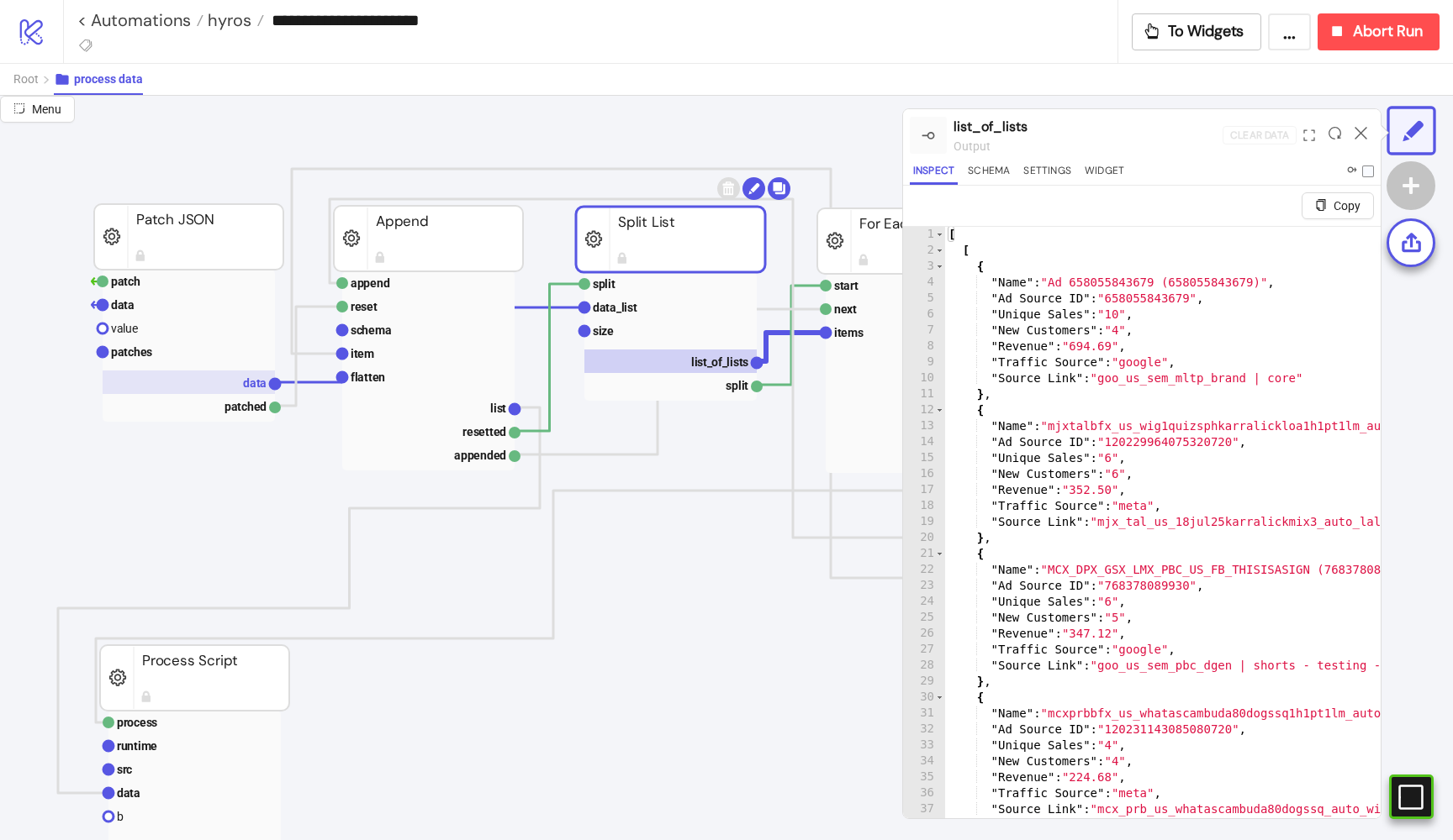
click at [228, 383] on rect at bounding box center [189, 382] width 173 height 24
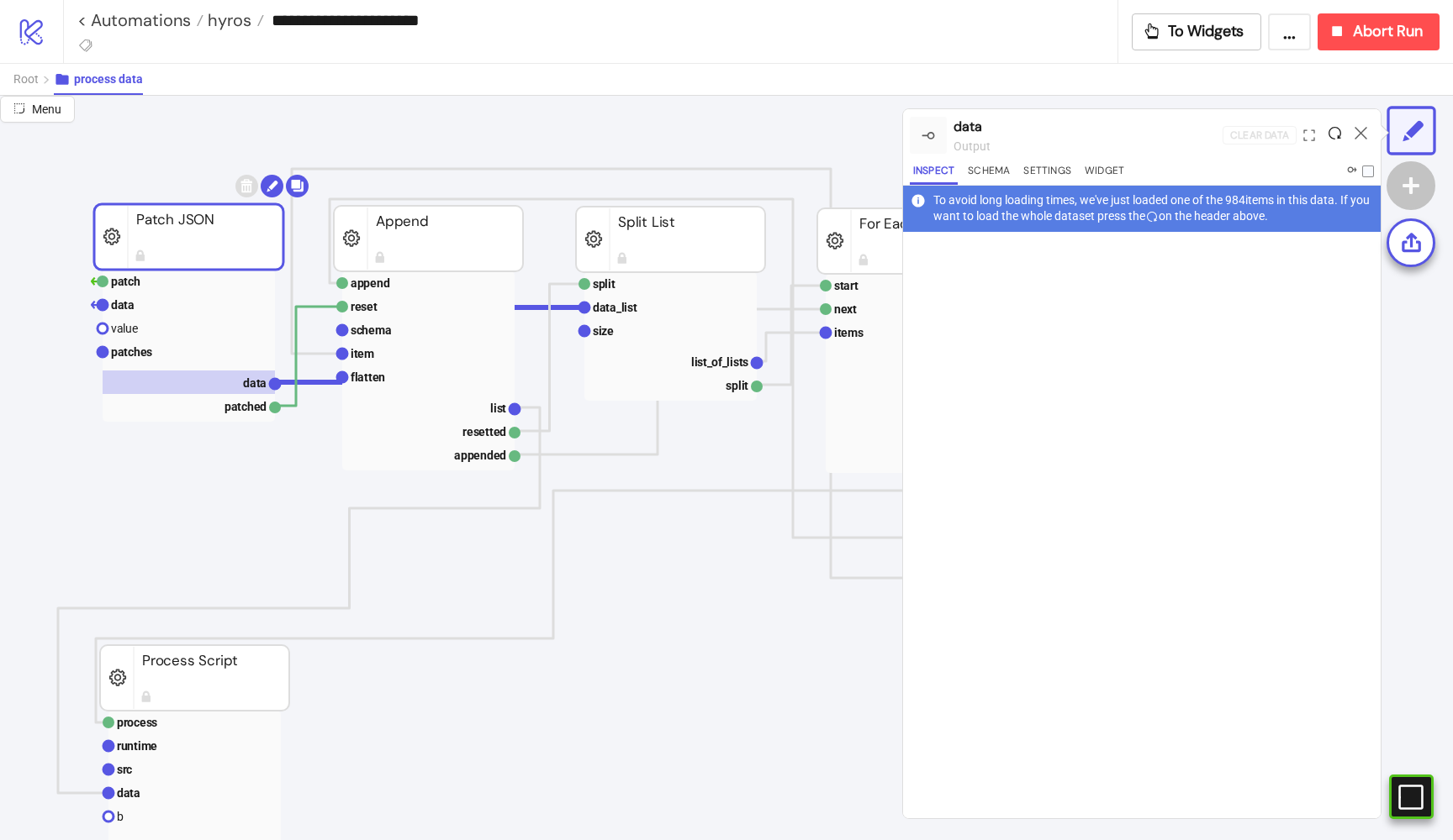
click at [1333, 130] on icon at bounding box center [1334, 133] width 12 height 12
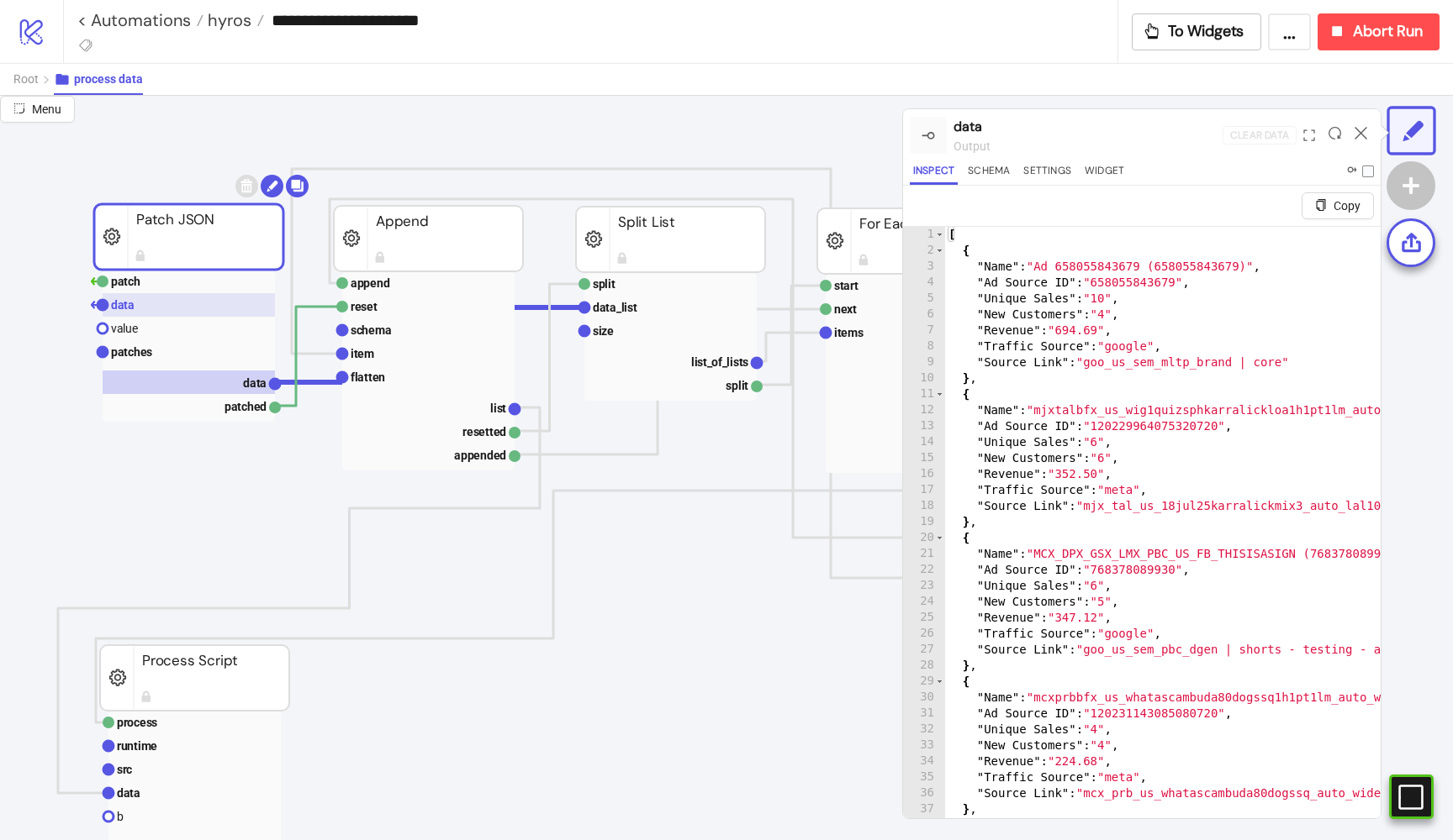
click at [134, 307] on rect at bounding box center [189, 304] width 173 height 24
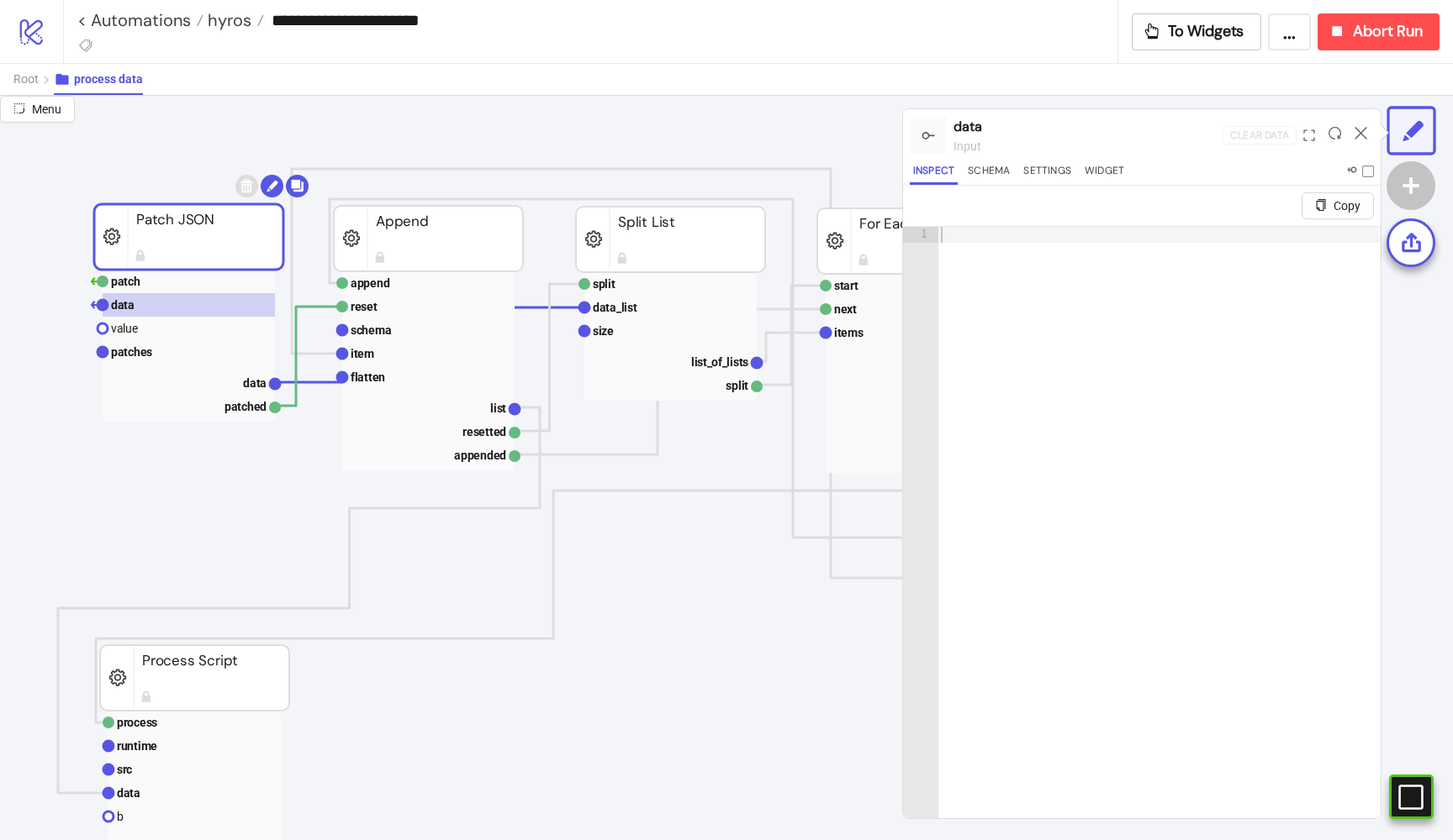
click at [1333, 145] on div at bounding box center [1333, 136] width 26 height 46
click at [1333, 137] on icon at bounding box center [1334, 133] width 12 height 12
click at [133, 338] on rect at bounding box center [189, 328] width 173 height 24
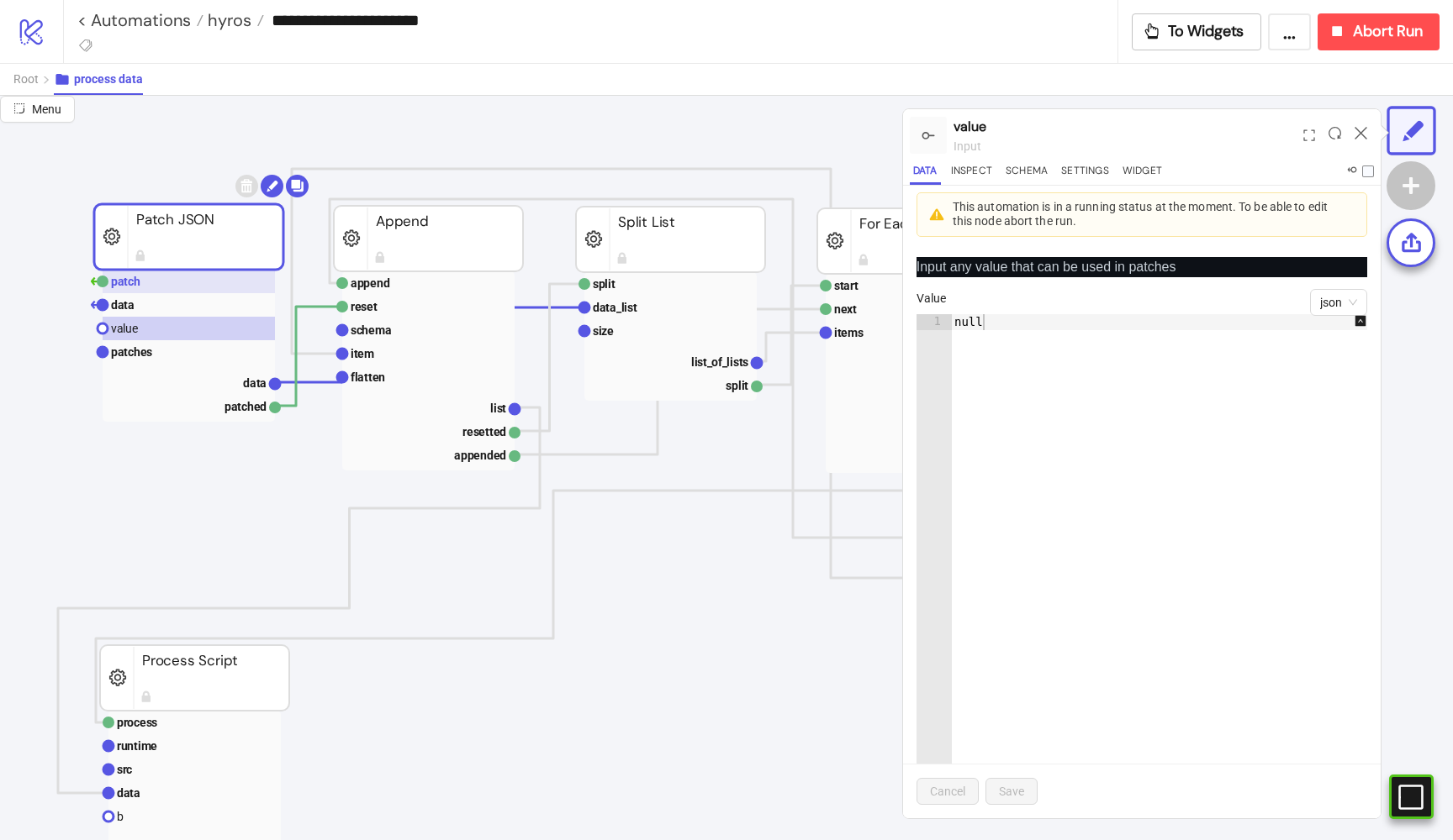
click at [145, 284] on rect at bounding box center [189, 282] width 173 height 24
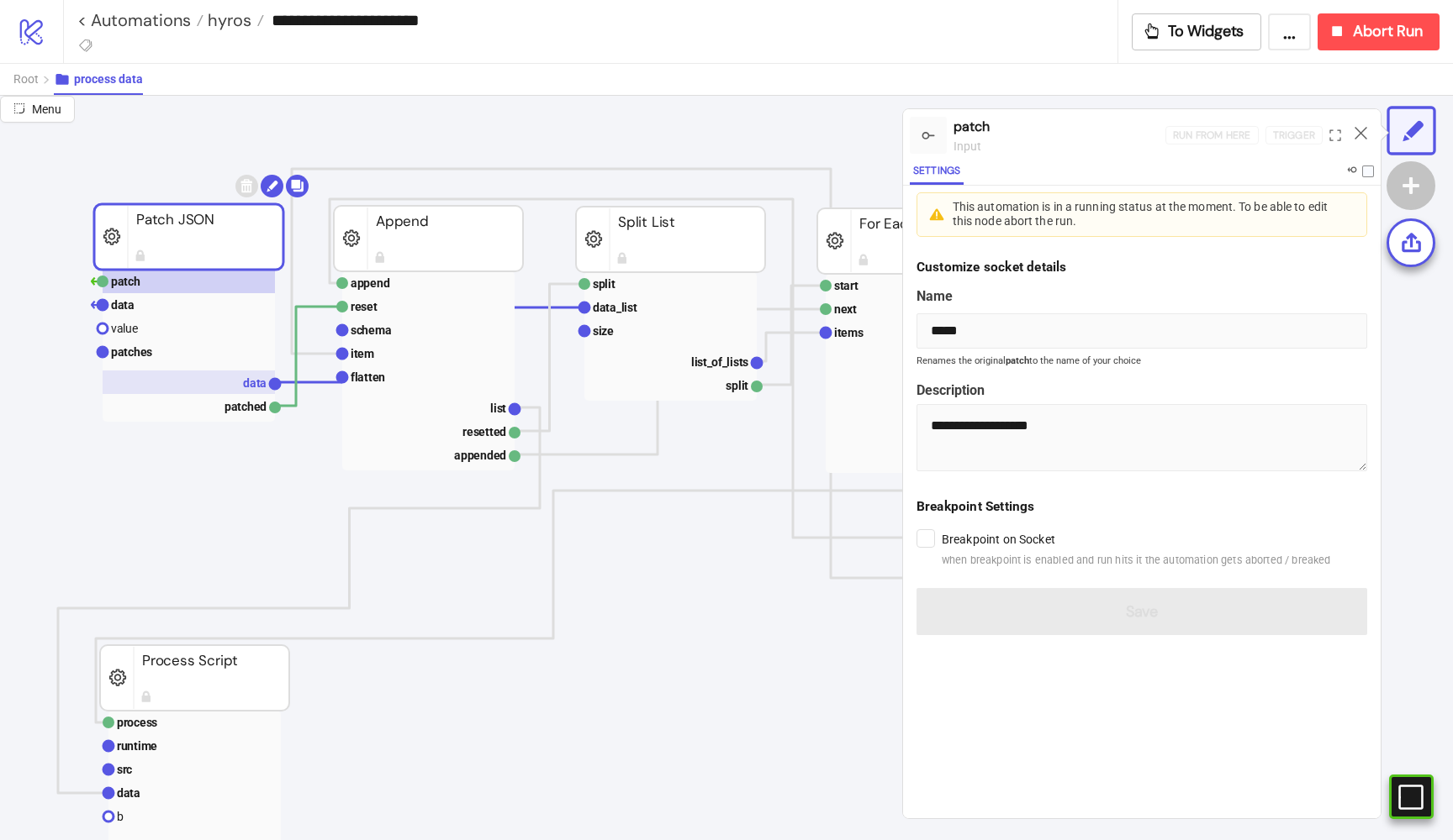
click at [215, 389] on rect at bounding box center [189, 382] width 173 height 24
